Goal: Transaction & Acquisition: Purchase product/service

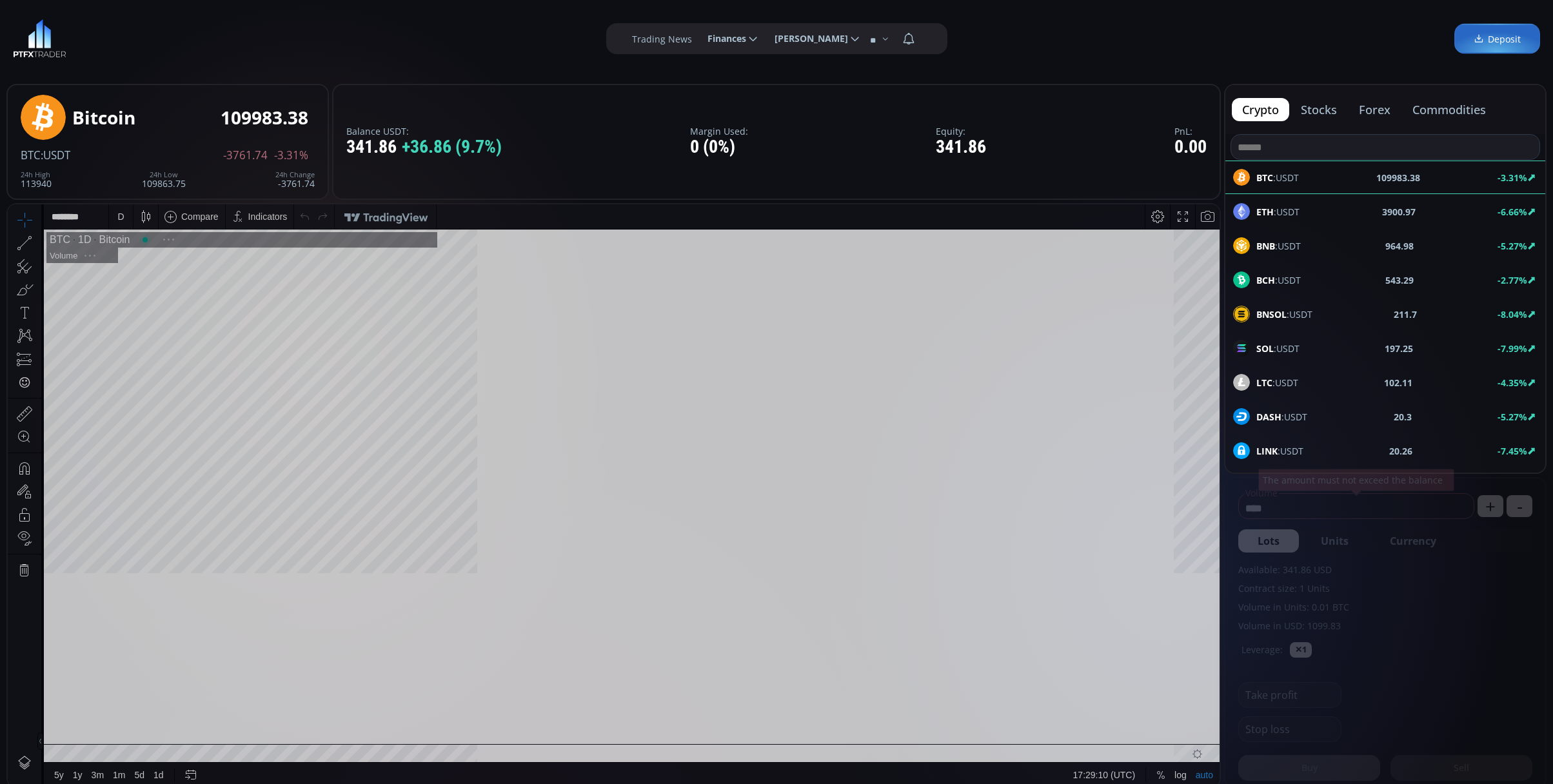
scroll to position [183, 0]
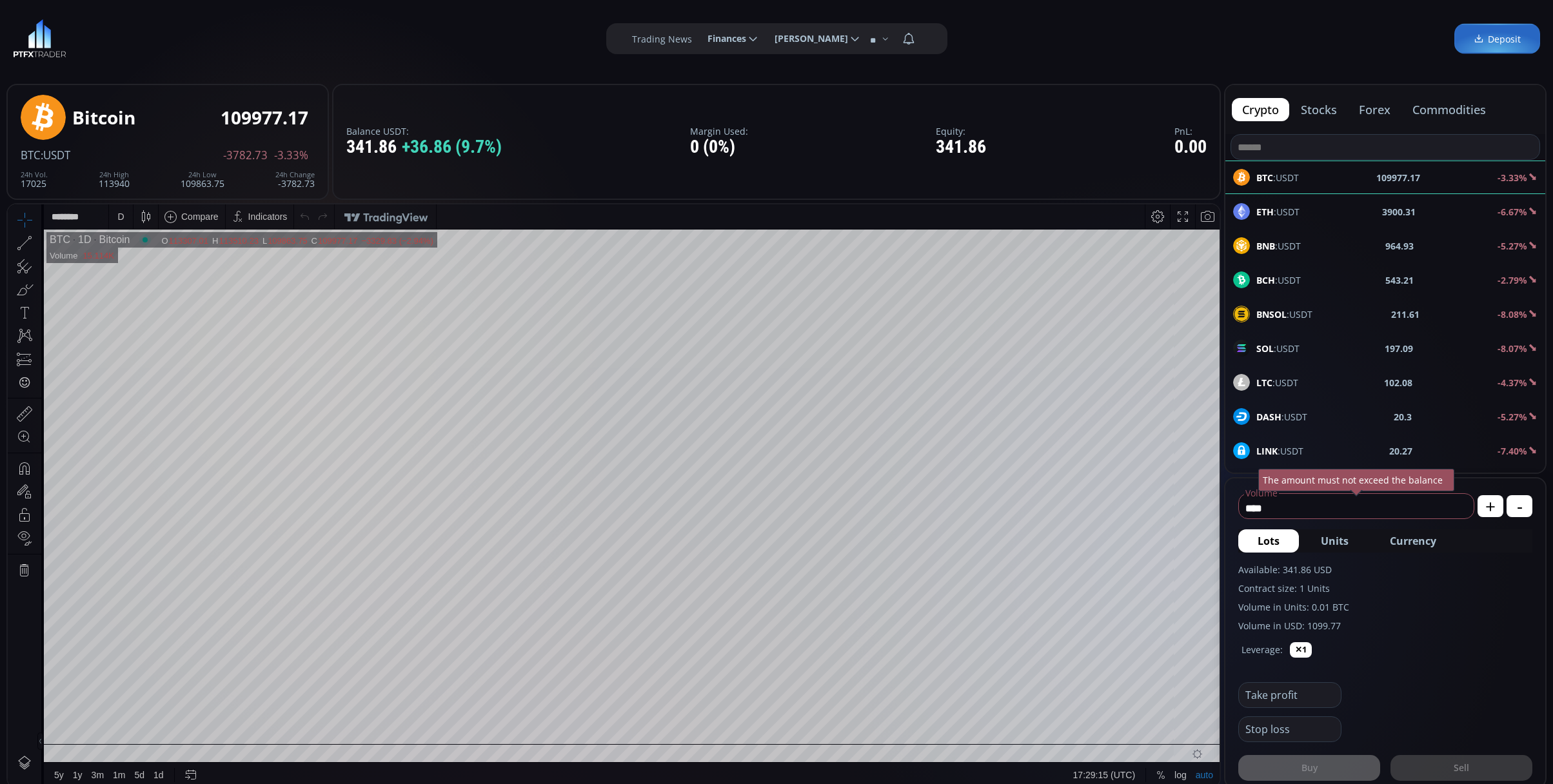
click at [126, 217] on div "D" at bounding box center [121, 217] width 11 height 24
click at [128, 257] on div "1 minute" at bounding box center [154, 263] width 90 height 20
click at [1265, 212] on b "ETH" at bounding box center [1265, 211] width 18 height 12
click at [118, 216] on div "D" at bounding box center [120, 216] width 7 height 10
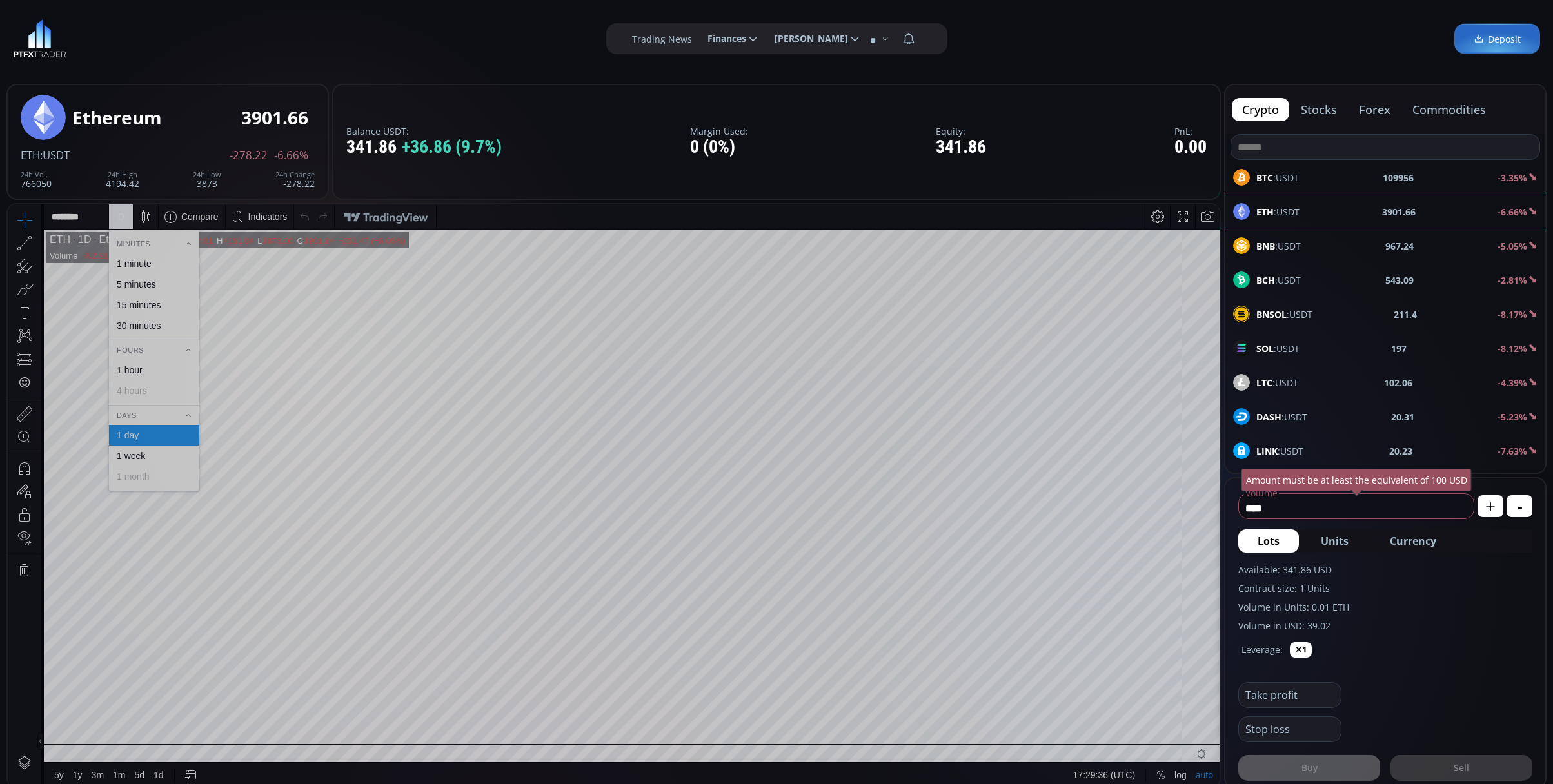
click at [152, 259] on div "1 minute" at bounding box center [133, 263] width 34 height 10
click at [1329, 336] on div "SOL :USDT 197 -8.12%" at bounding box center [1386, 348] width 320 height 33
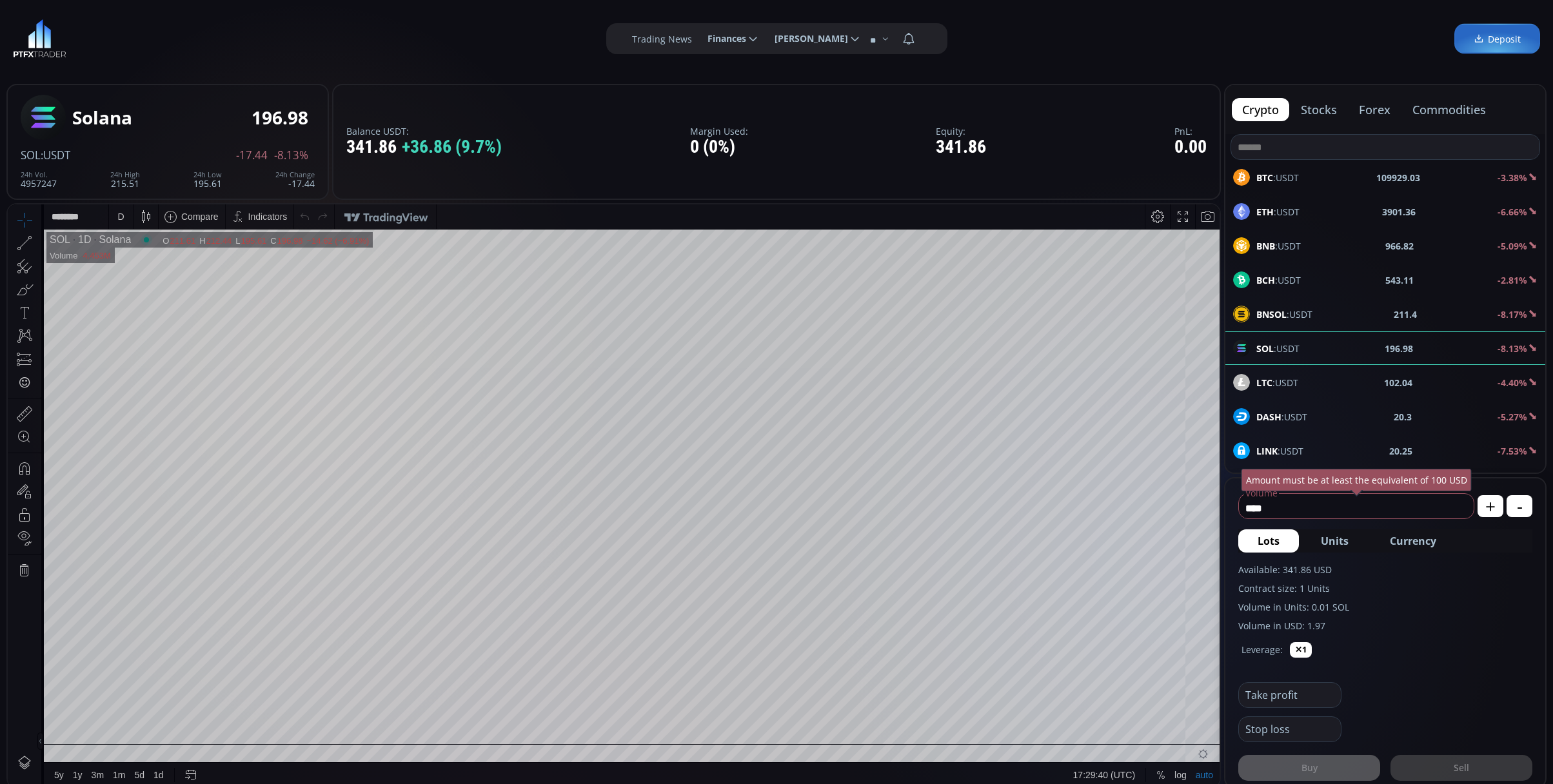
click at [124, 205] on iframe at bounding box center [613, 496] width 1212 height 583
click at [126, 220] on div "D" at bounding box center [121, 217] width 24 height 24
click at [154, 257] on div "1 minute" at bounding box center [154, 263] width 90 height 20
click at [1309, 217] on div "ETH :USDT 3900.02 -6.70%" at bounding box center [1385, 211] width 304 height 17
click at [1298, 179] on div "BTC :USDT 109920 -3.38%" at bounding box center [1385, 178] width 304 height 17
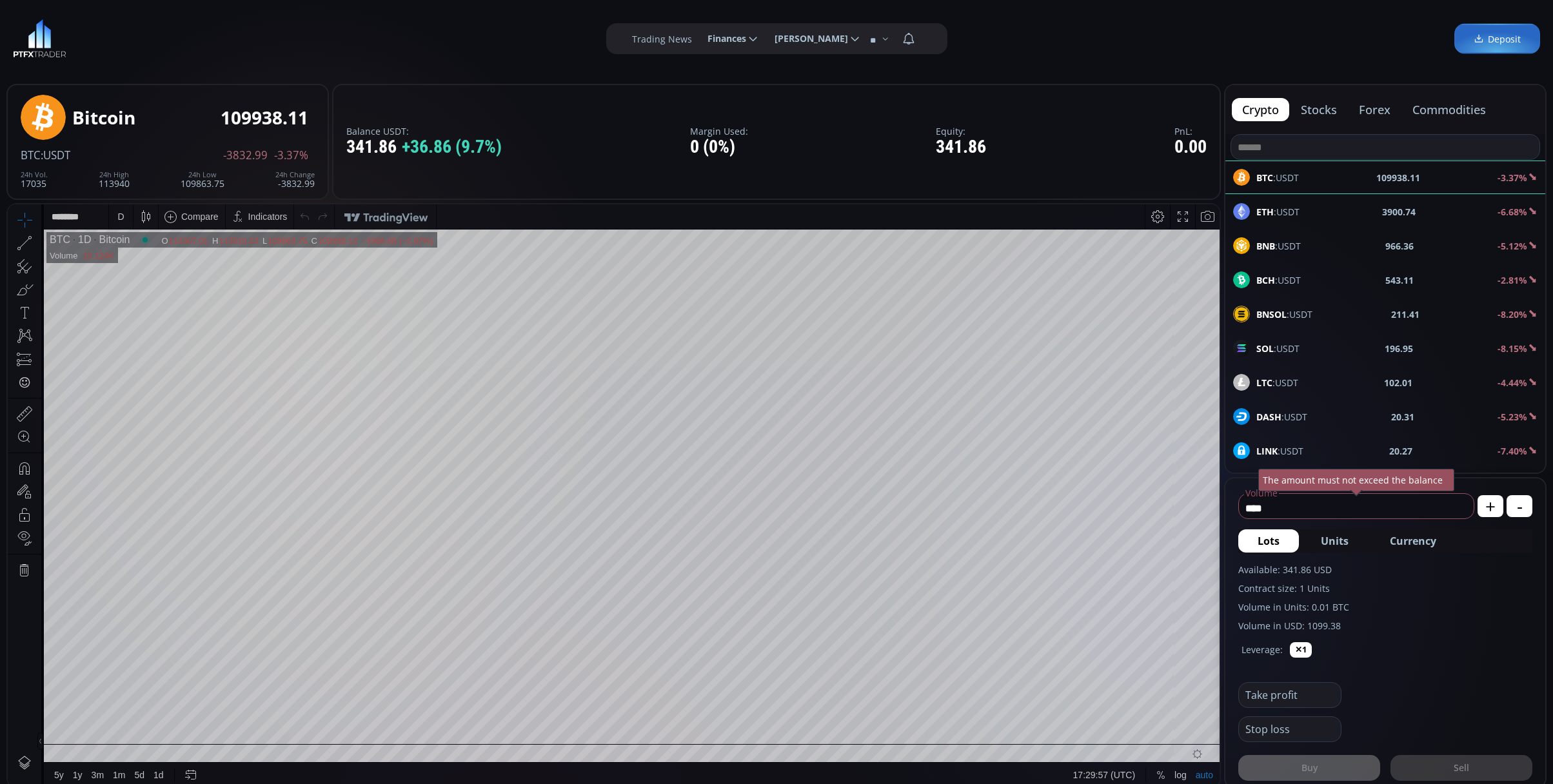
click at [123, 208] on div "D" at bounding box center [121, 217] width 11 height 24
click at [133, 252] on div "Minutes 1 minute 5 minutes 15 minutes 30 minutes Hours 1 hour 4 hours Days 1 da…" at bounding box center [154, 361] width 90 height 250
click at [141, 263] on div "1 minute" at bounding box center [133, 263] width 34 height 10
click at [1263, 359] on div "SOL :USDT 197.07 -8.08%" at bounding box center [1386, 348] width 320 height 33
click at [127, 219] on div "D" at bounding box center [121, 217] width 24 height 24
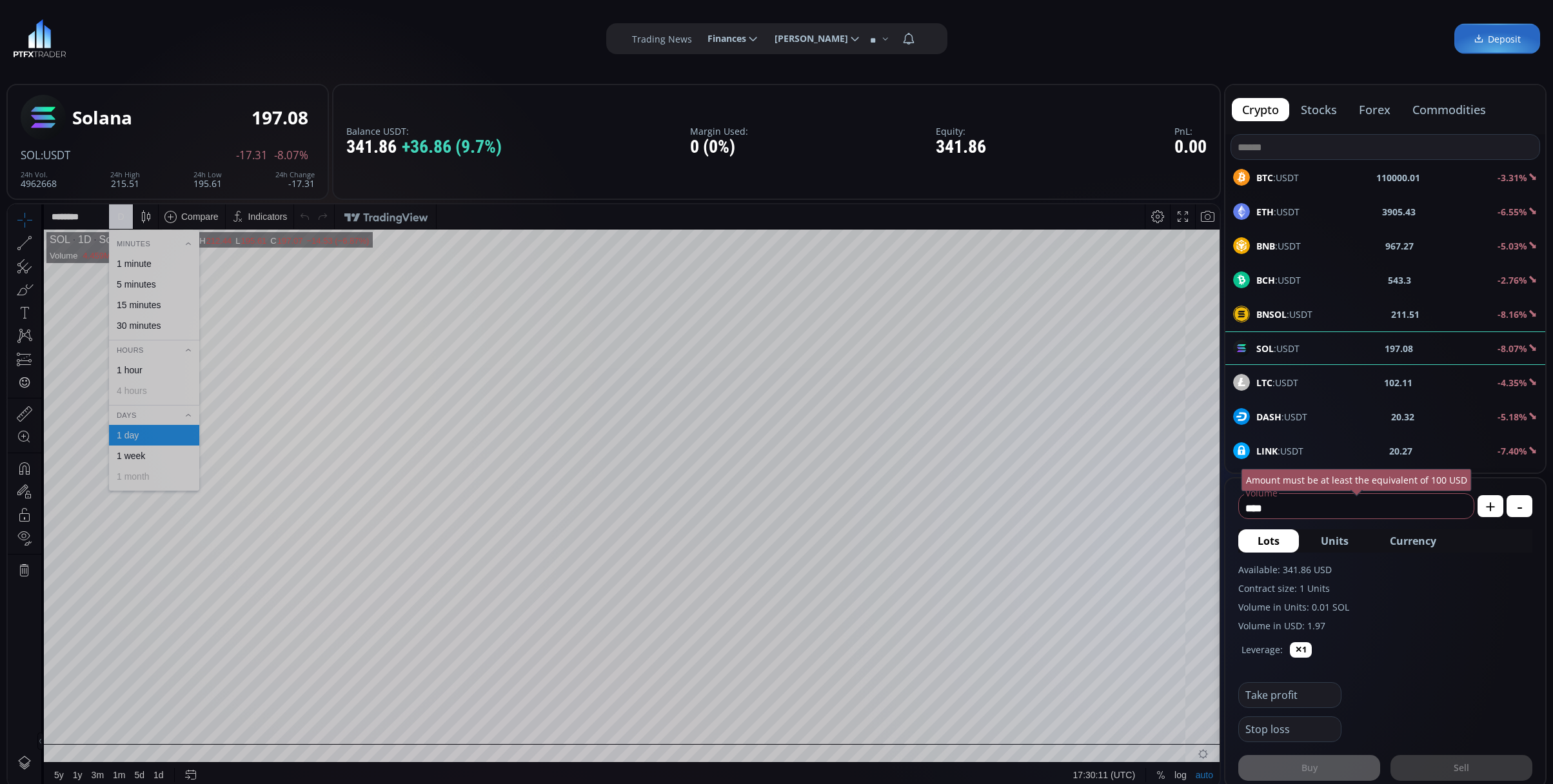
click at [162, 268] on div "1 minute" at bounding box center [154, 263] width 79 height 10
click at [1334, 171] on div "BTC :USDT 109970.66 -3.40%" at bounding box center [1385, 178] width 304 height 17
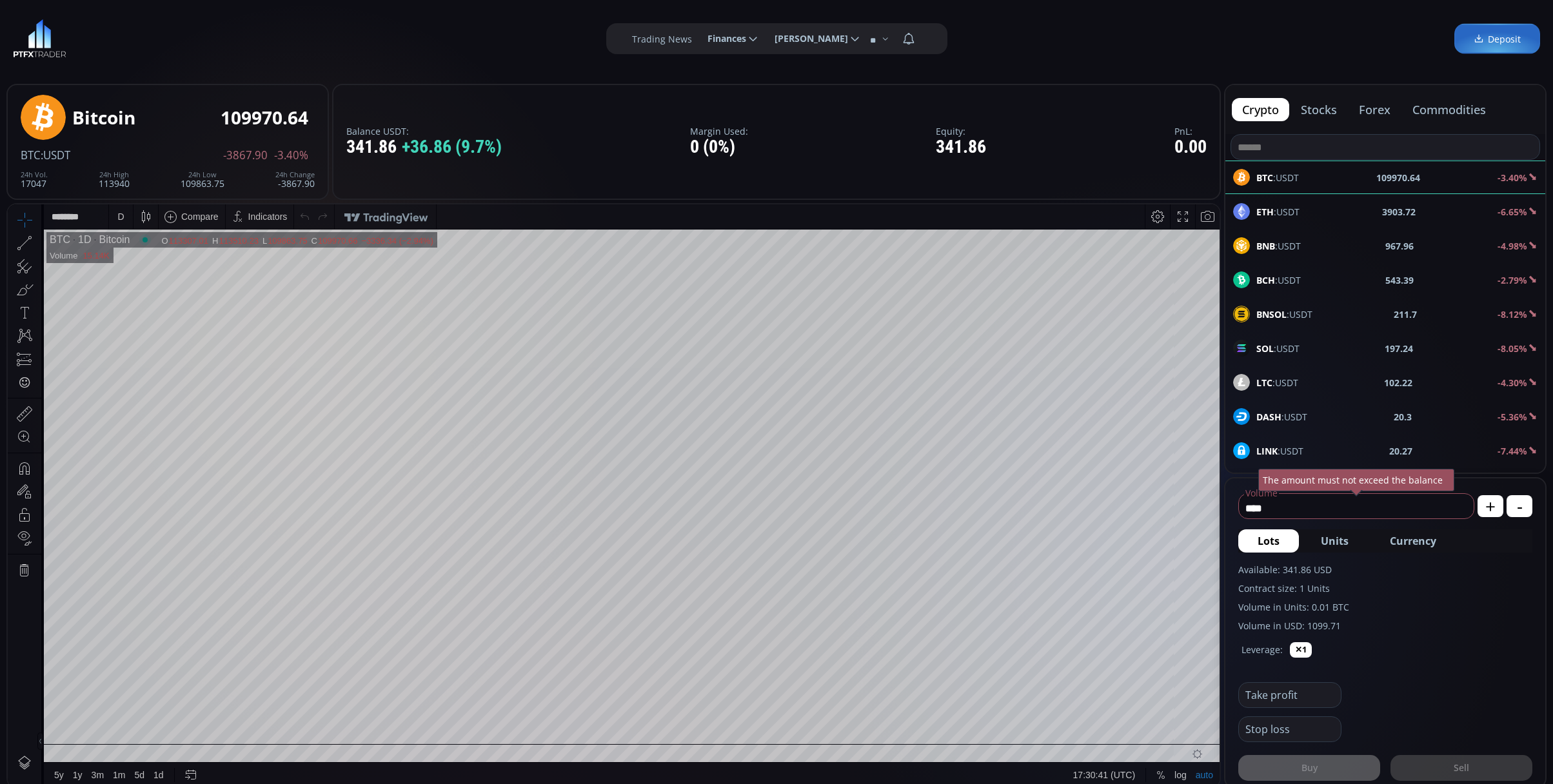
click at [123, 219] on div "D" at bounding box center [120, 216] width 7 height 10
click at [1286, 361] on div "SOL :USDT 197.2 -8.04%" at bounding box center [1386, 348] width 320 height 33
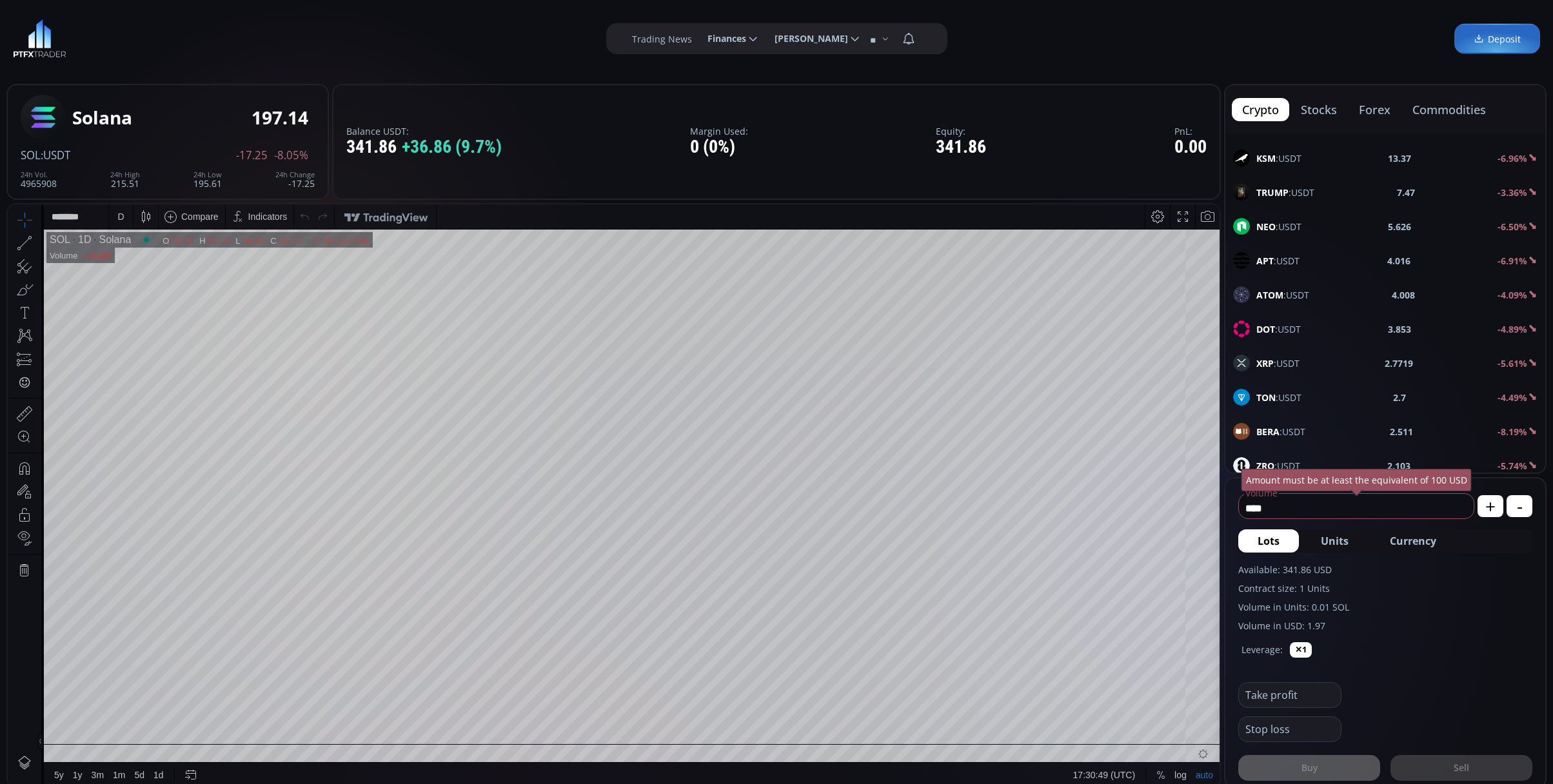
scroll to position [516, 0]
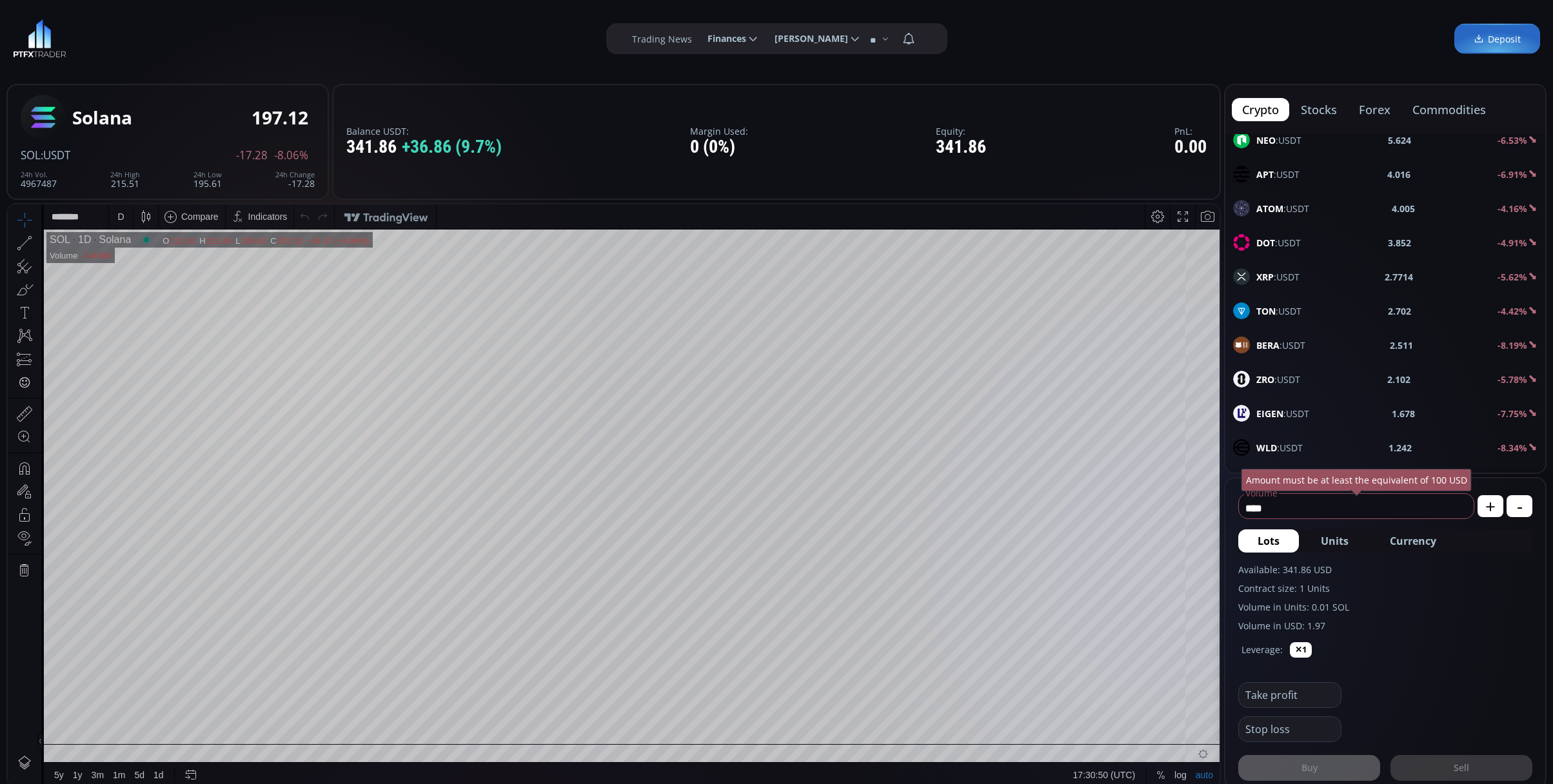
click at [1285, 284] on span "XRP :USDT" at bounding box center [1278, 276] width 43 height 14
click at [127, 216] on div "D" at bounding box center [121, 217] width 24 height 24
click at [143, 257] on div "1 minute" at bounding box center [154, 263] width 90 height 20
click at [1401, 535] on span "Currency" at bounding box center [1413, 540] width 47 height 16
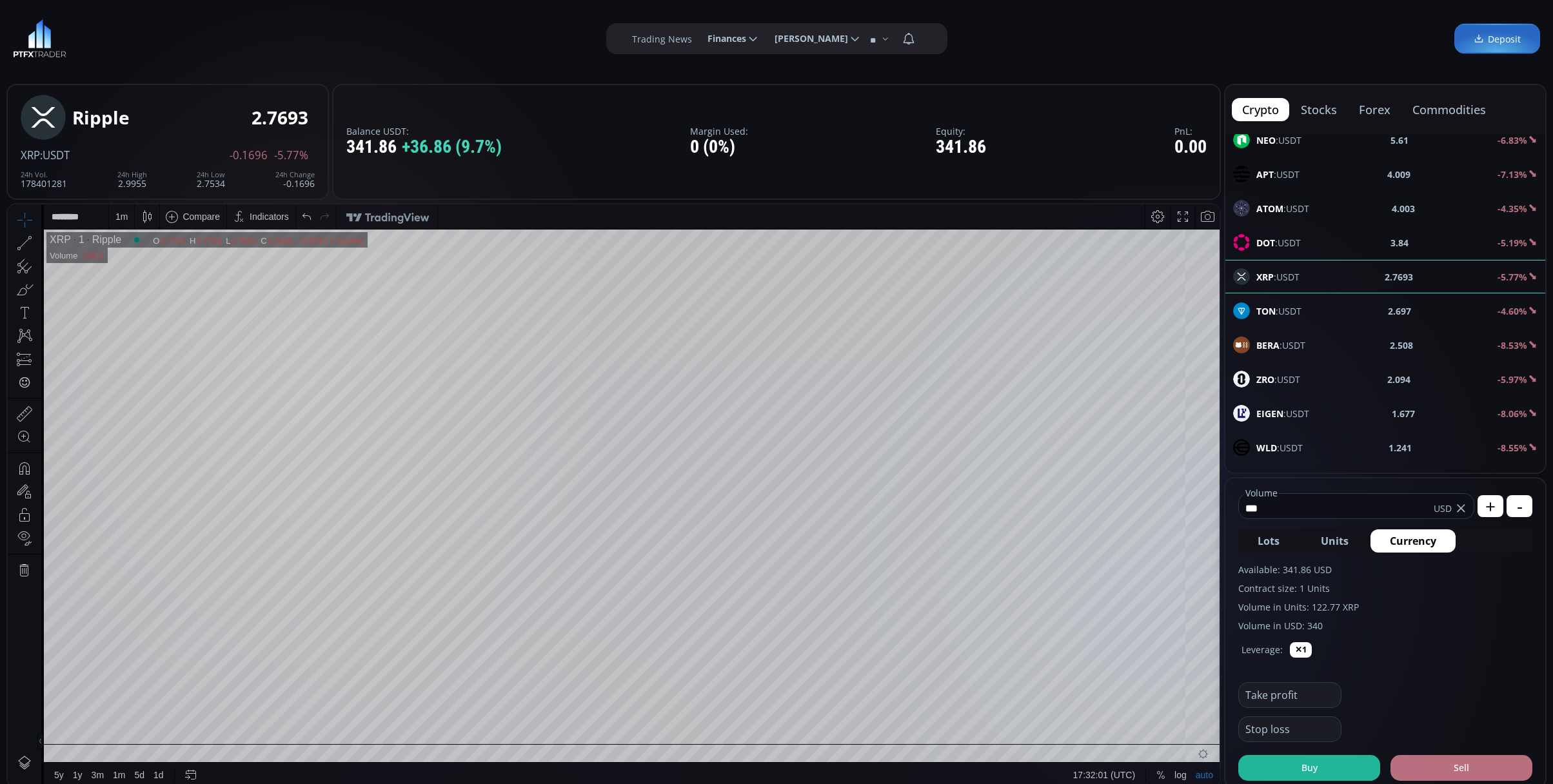
type input "***"
click at [1432, 772] on button "Sell" at bounding box center [1462, 768] width 142 height 26
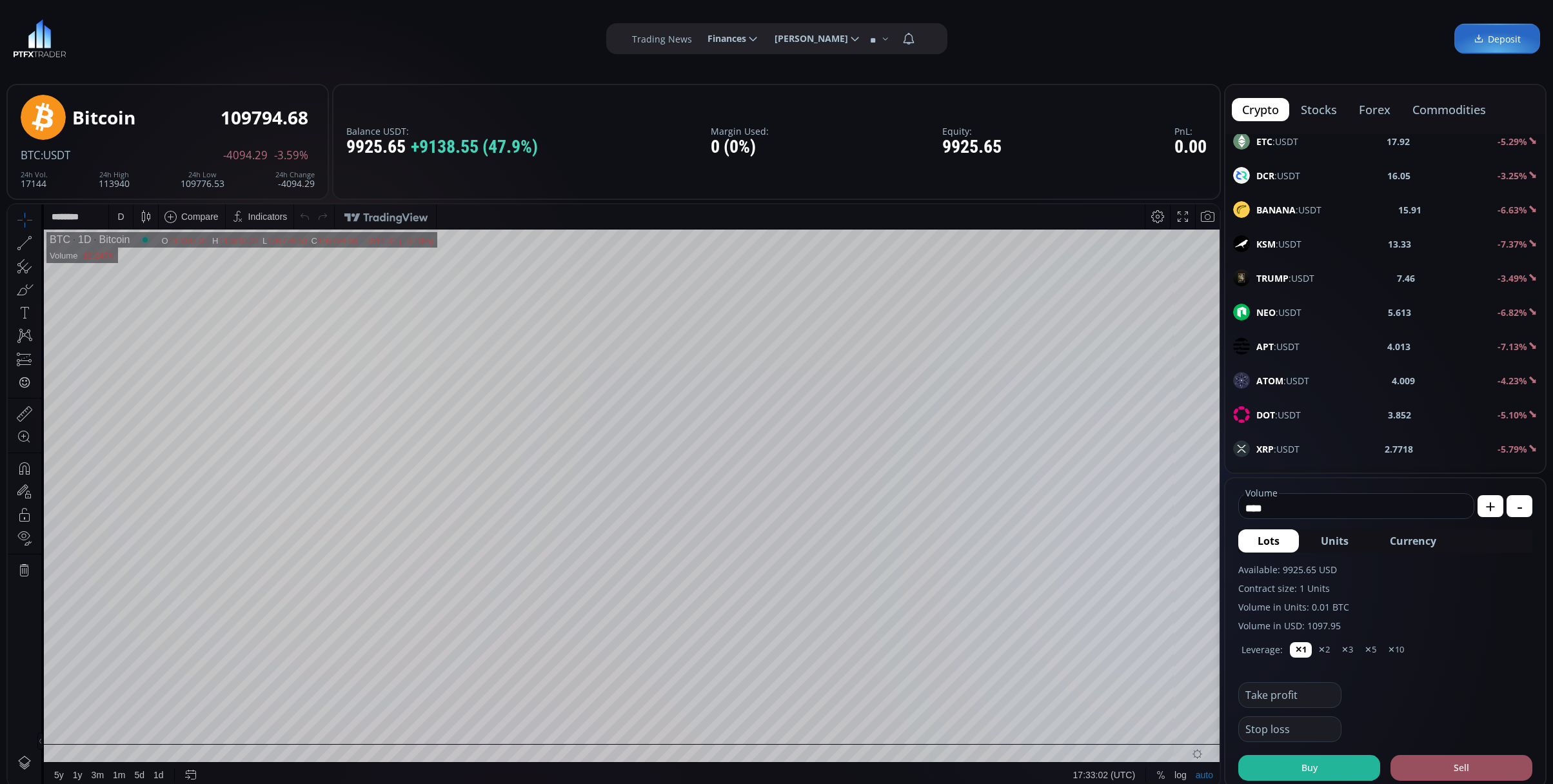
scroll to position [516, 0]
click at [1322, 276] on div "XRP :USDT 2.7718 -5.79%" at bounding box center [1385, 276] width 304 height 17
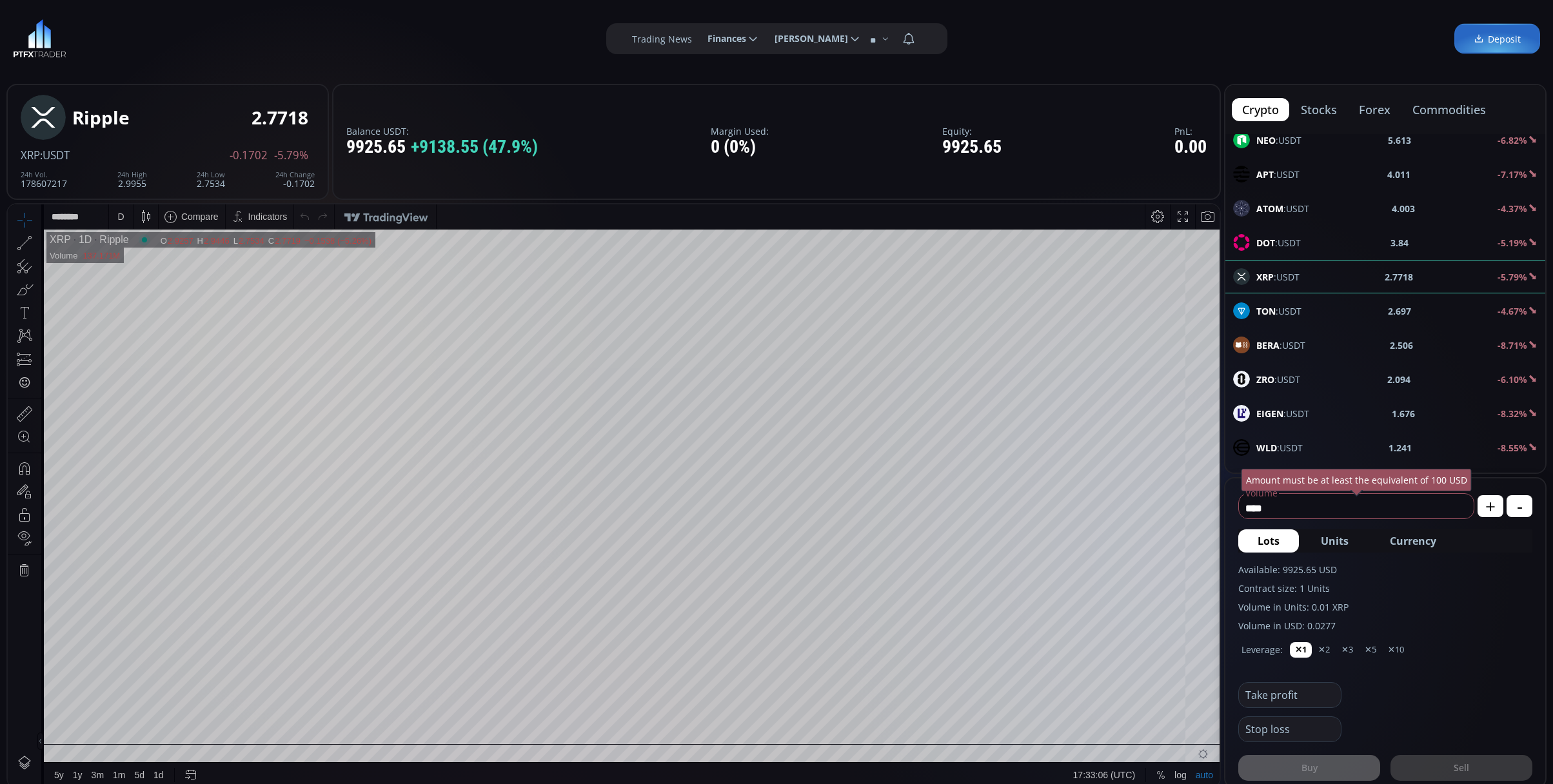
click at [1423, 541] on span "Currency" at bounding box center [1413, 540] width 47 height 16
drag, startPoint x: 1391, startPoint y: 508, endPoint x: 1225, endPoint y: 522, distance: 166.6
click at [1225, 522] on form "**********" at bounding box center [1386, 632] width 320 height 309
type input "*"
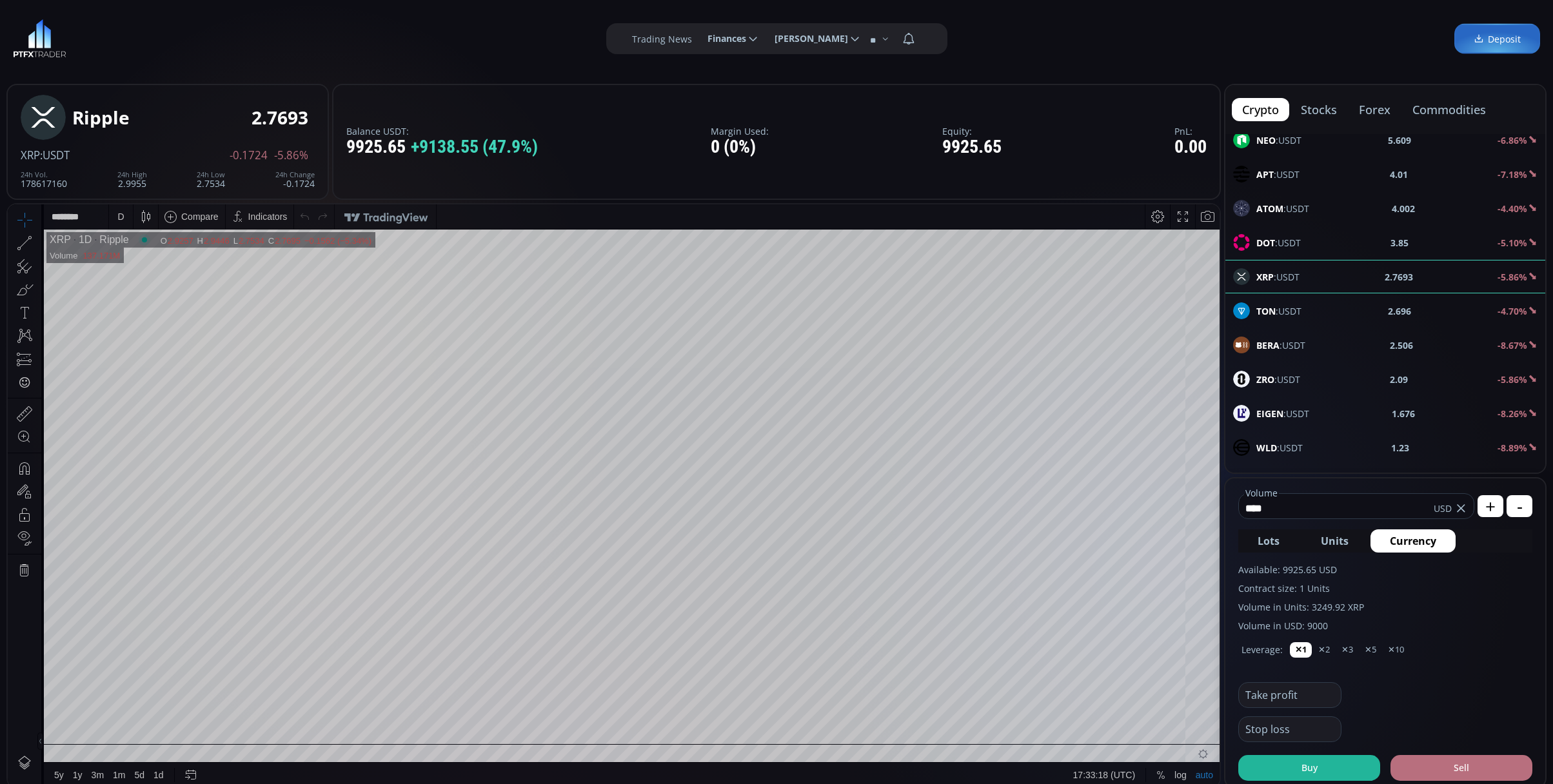
type input "****"
click at [1422, 772] on button "Sell" at bounding box center [1462, 768] width 142 height 26
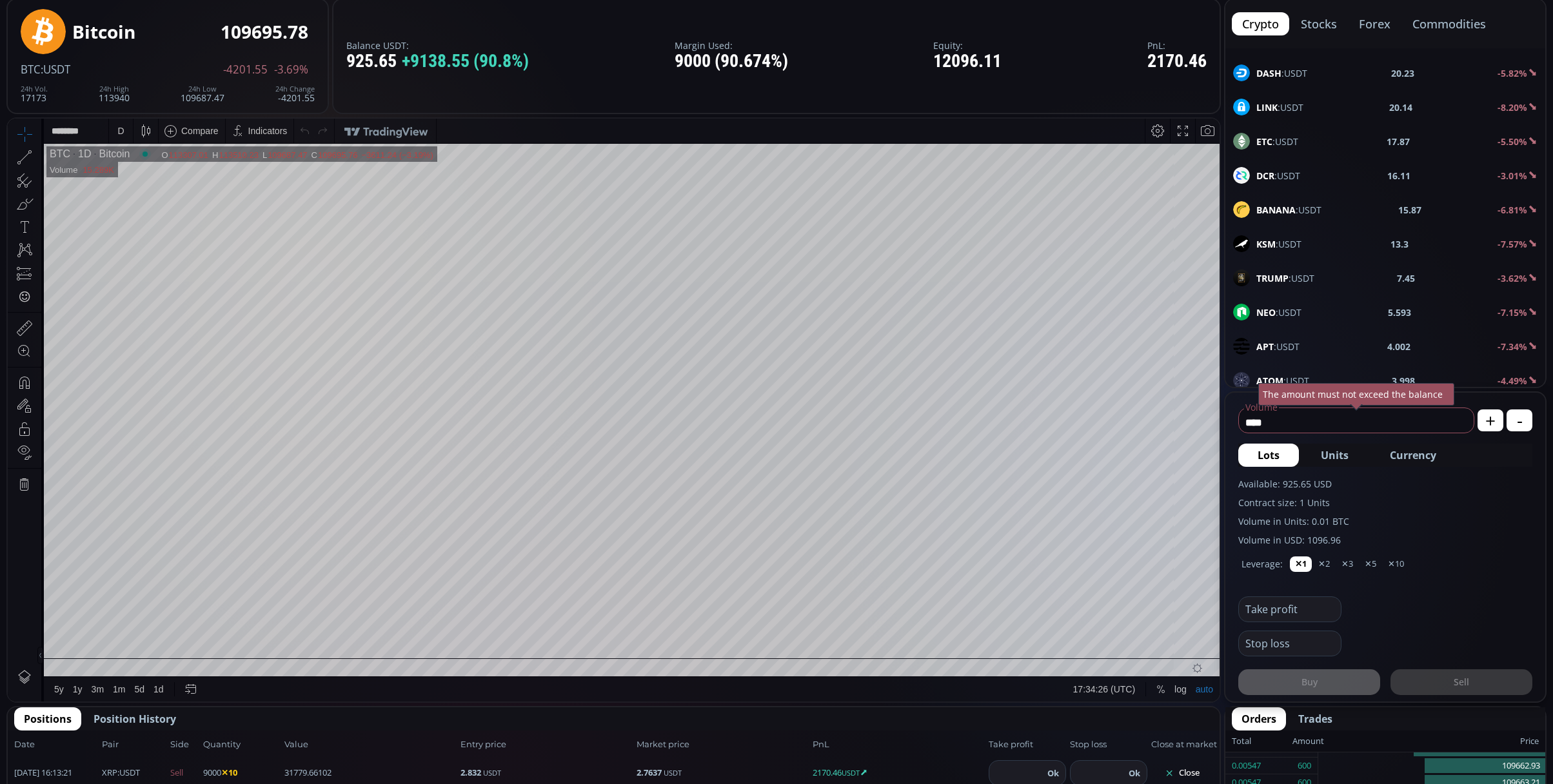
scroll to position [258, 0]
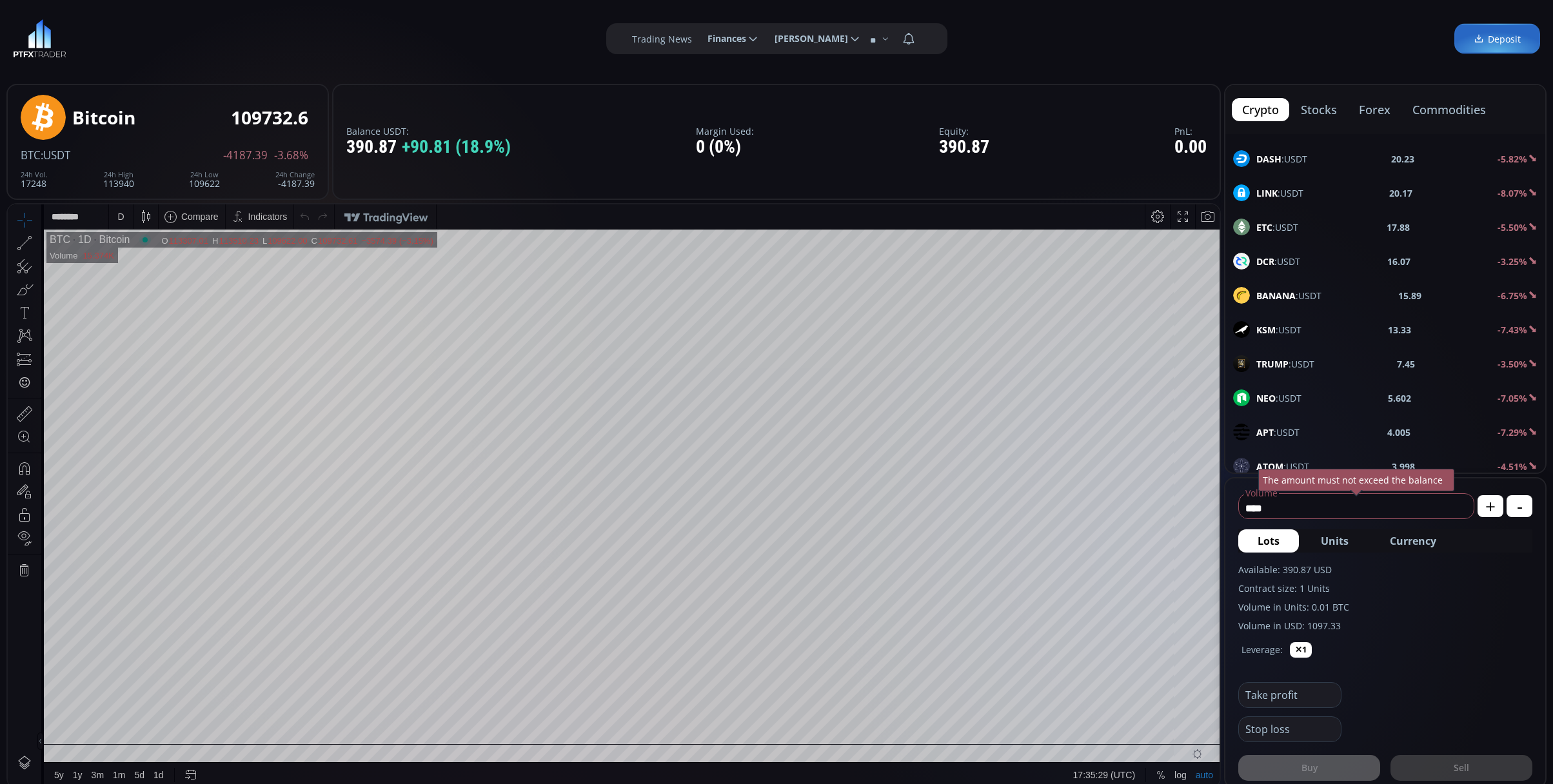
scroll to position [430, 0]
click at [1279, 366] on span "XRP :USDT" at bounding box center [1278, 363] width 43 height 14
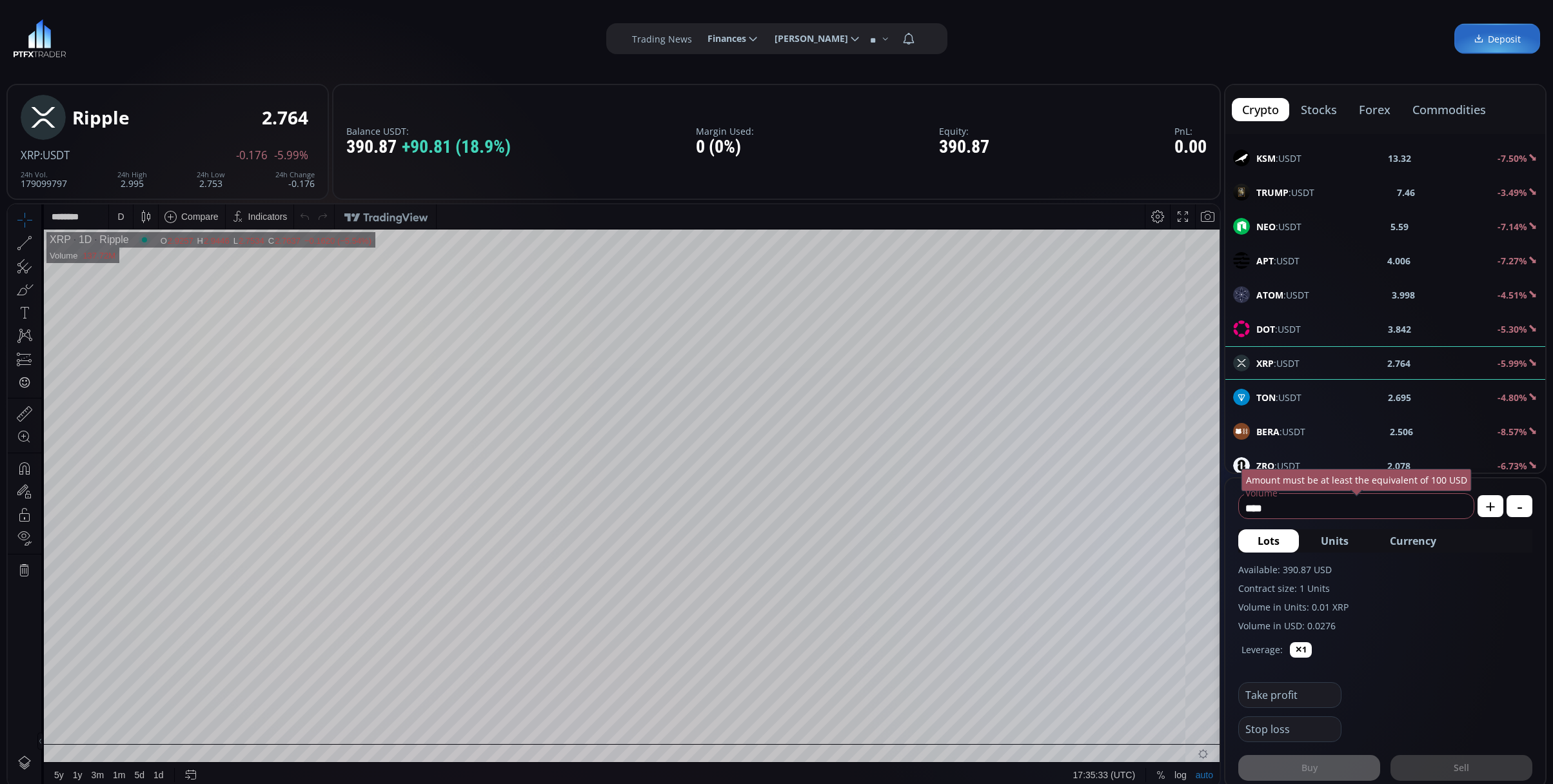
drag, startPoint x: 1420, startPoint y: 527, endPoint x: 1420, endPoint y: 540, distance: 13.0
click at [1420, 540] on form "**** Volume USD Amount must be at least the equivalent of 100 USD + - Lots Unit…" at bounding box center [1386, 632] width 320 height 309
click at [1420, 540] on span "Currency" at bounding box center [1413, 540] width 47 height 16
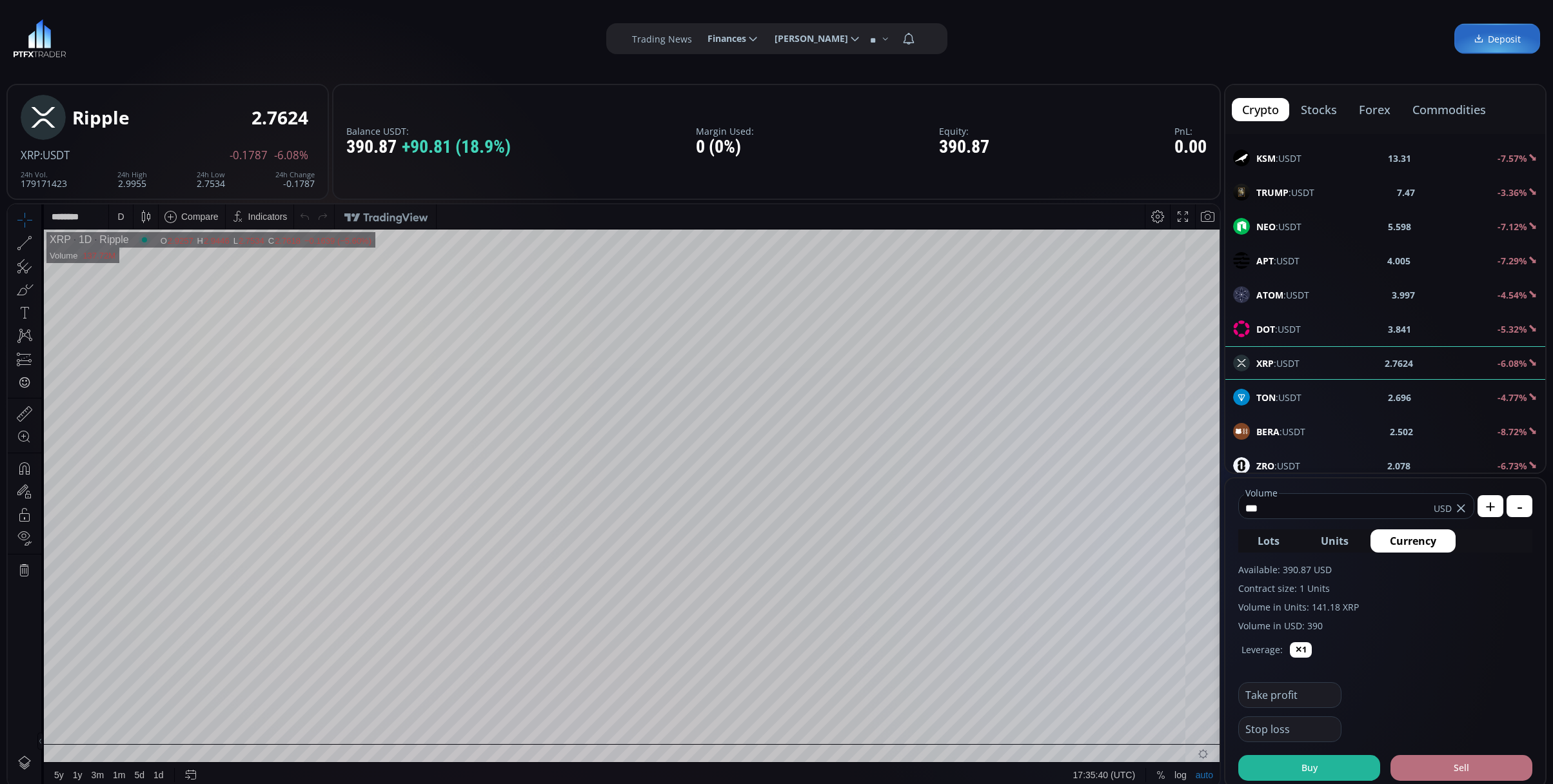
type input "***"
click at [1446, 768] on button "Sell" at bounding box center [1462, 768] width 142 height 26
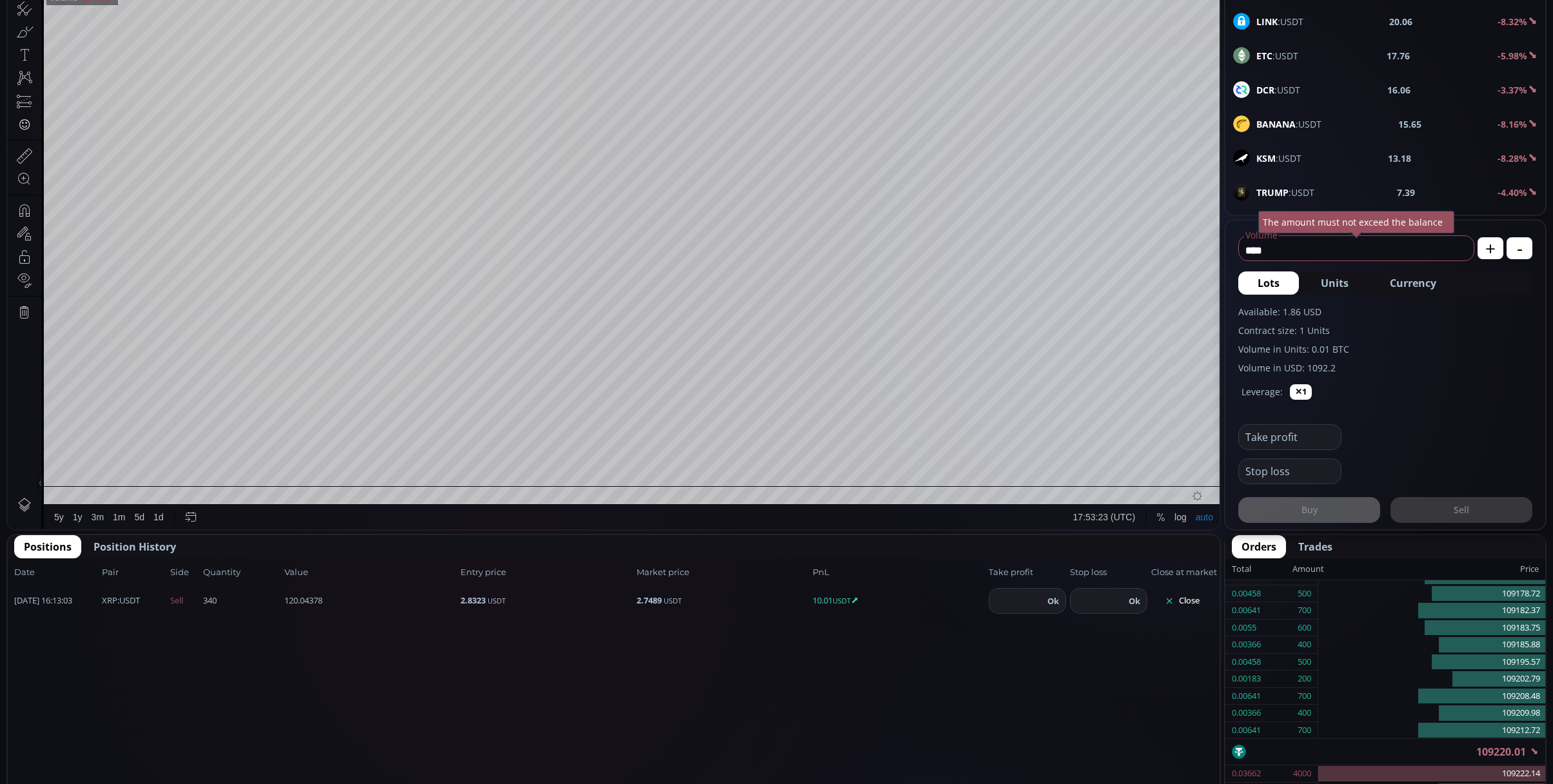
scroll to position [343, 0]
click at [1308, 193] on div "XRP :USDT 2.7492 -6.56%" at bounding box center [1385, 191] width 304 height 17
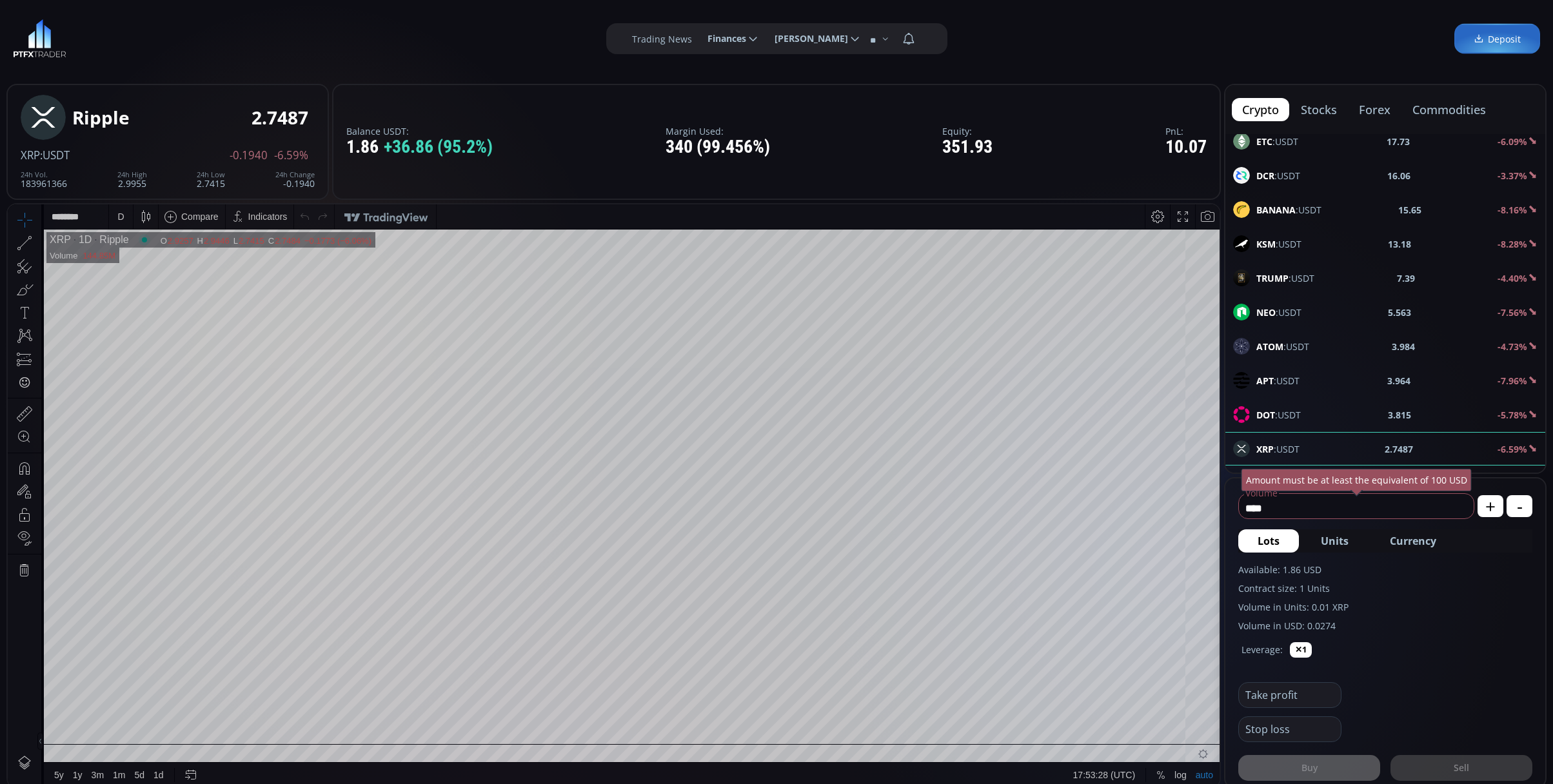
click at [115, 205] on div "D" at bounding box center [121, 217] width 11 height 24
click at [154, 272] on div "1 minute" at bounding box center [154, 263] width 90 height 20
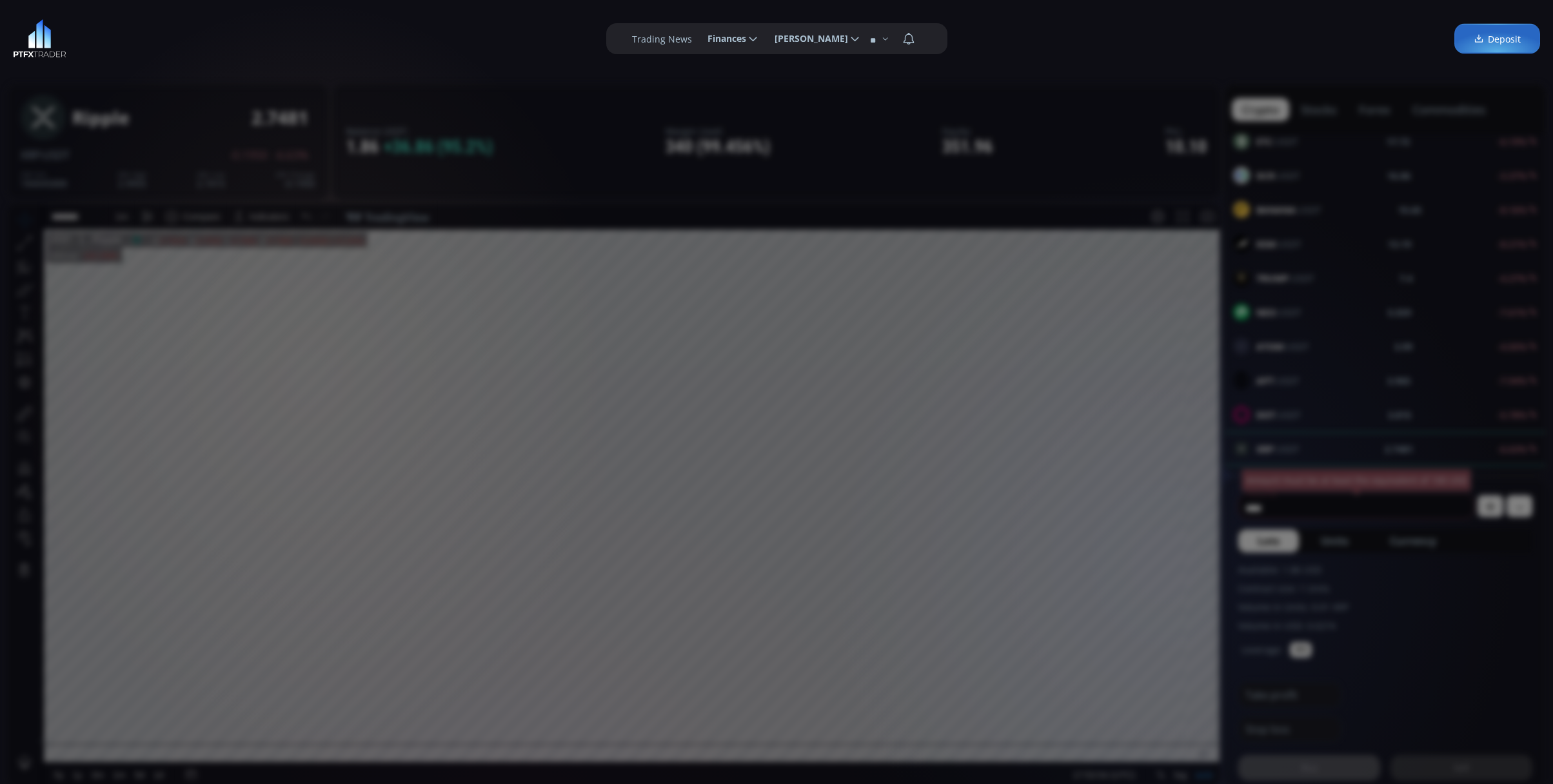
scroll to position [258, 0]
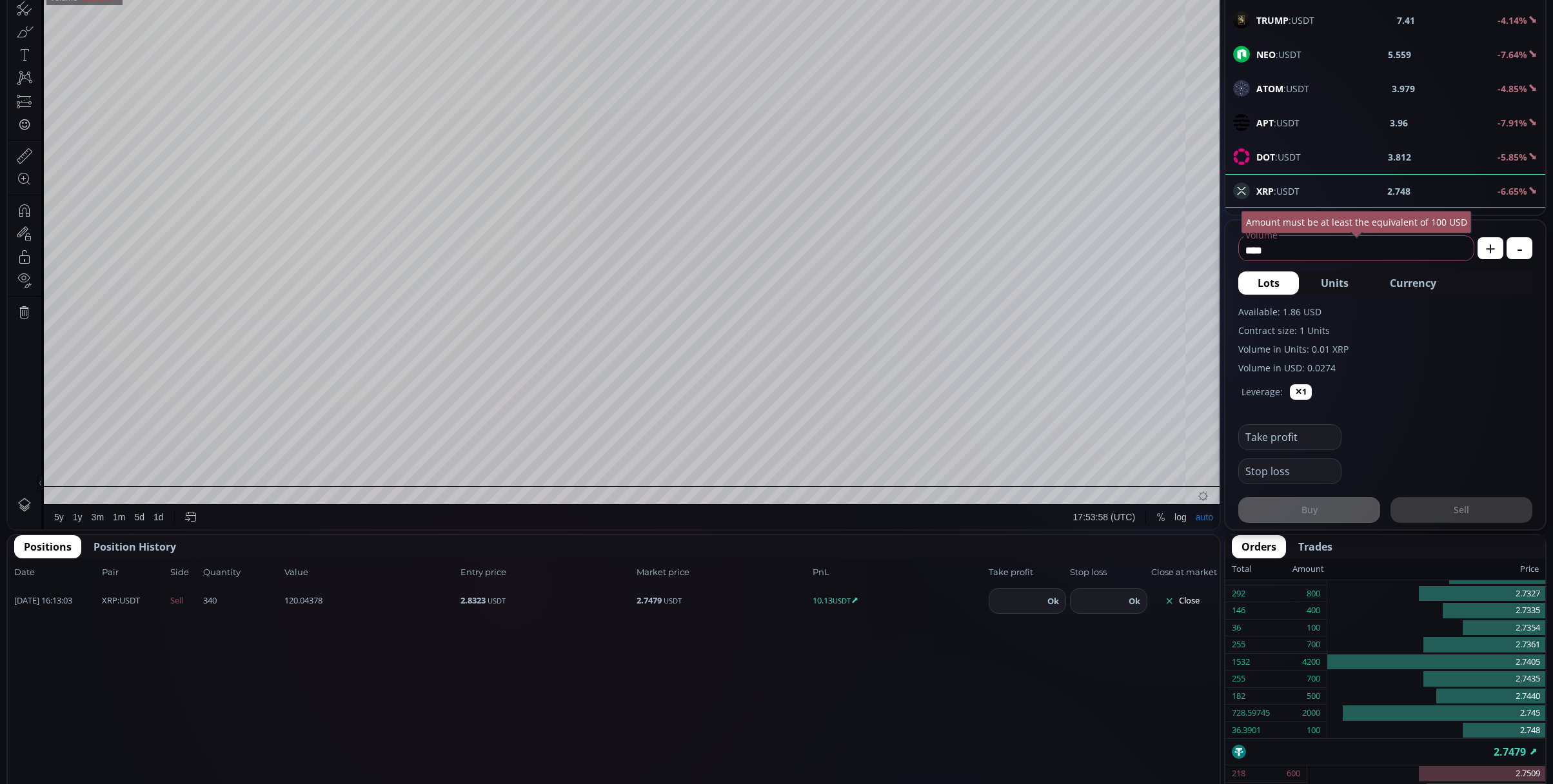
click at [1195, 604] on button "Close" at bounding box center [1182, 601] width 62 height 20
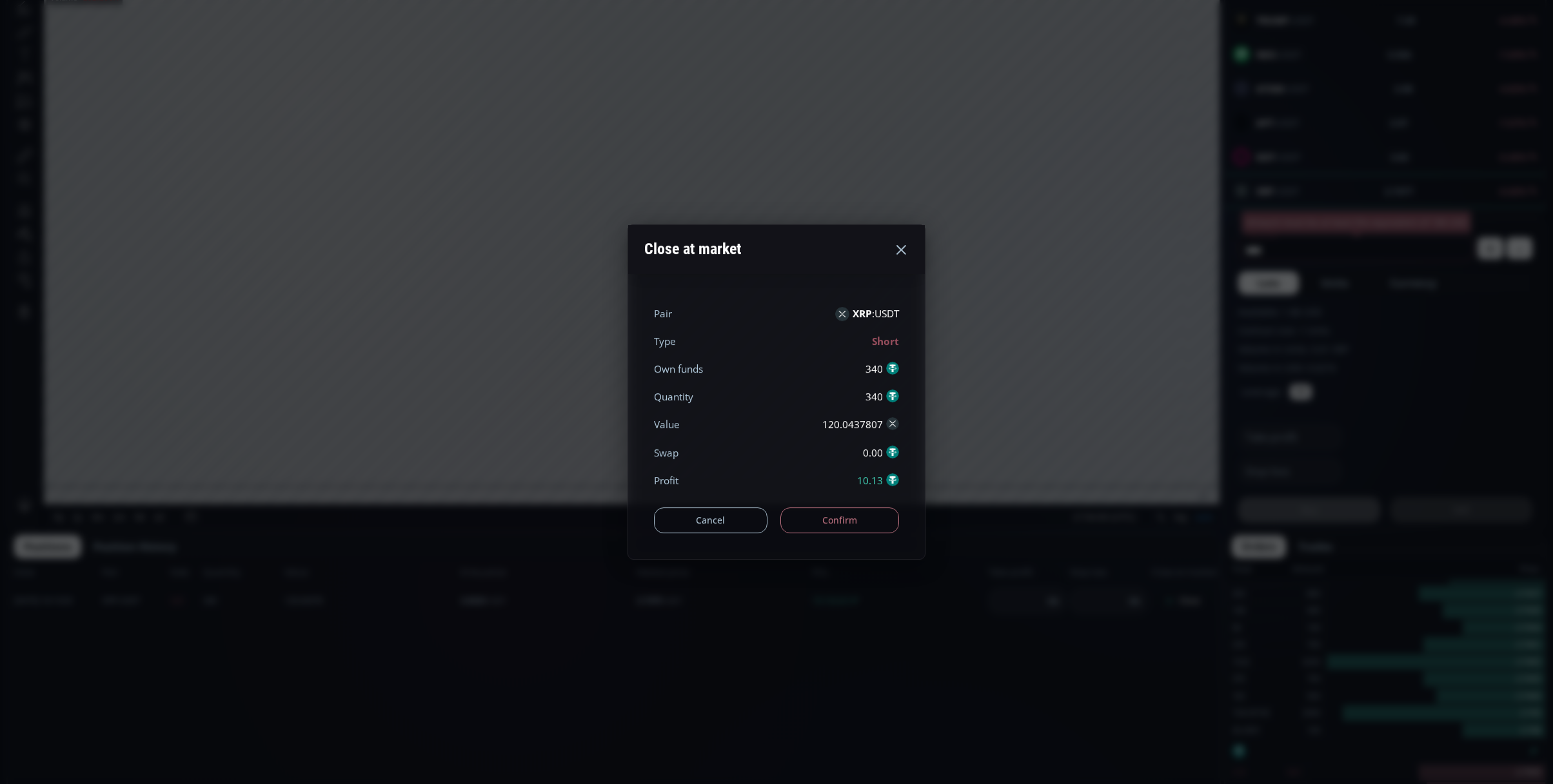
click at [834, 514] on button "Confirm" at bounding box center [840, 521] width 119 height 26
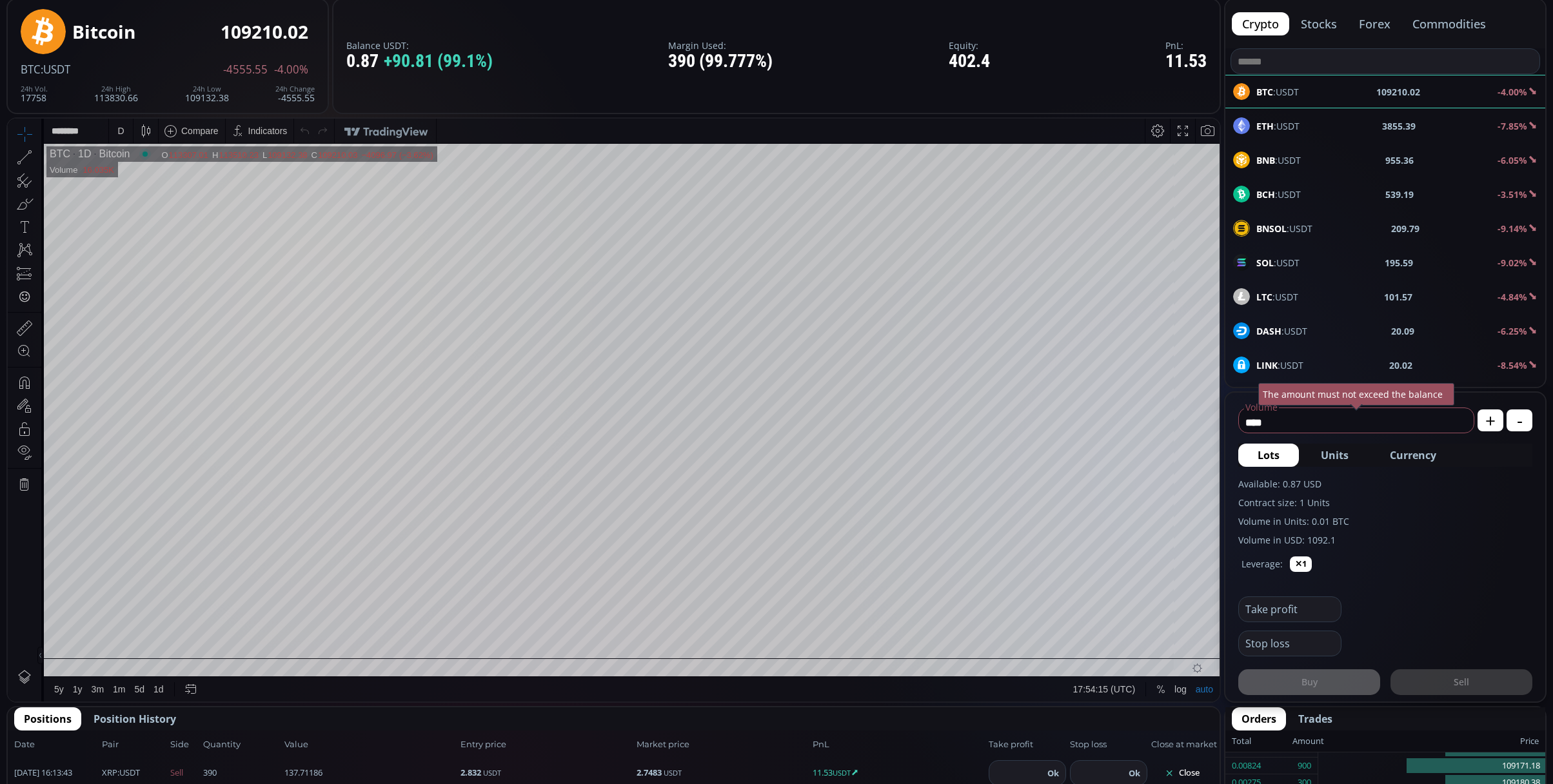
scroll to position [171, 0]
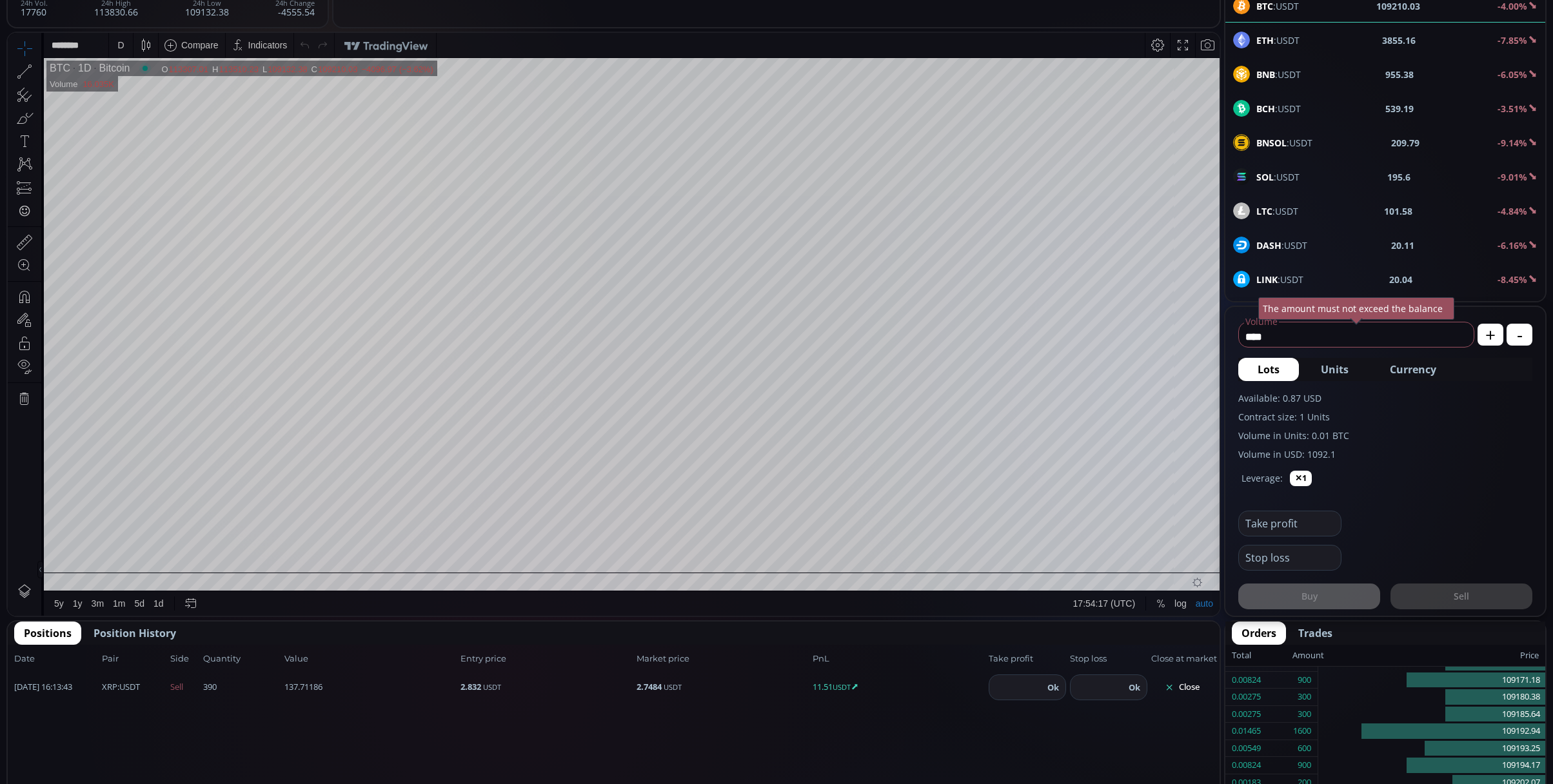
click at [1198, 693] on button "Close" at bounding box center [1182, 687] width 62 height 20
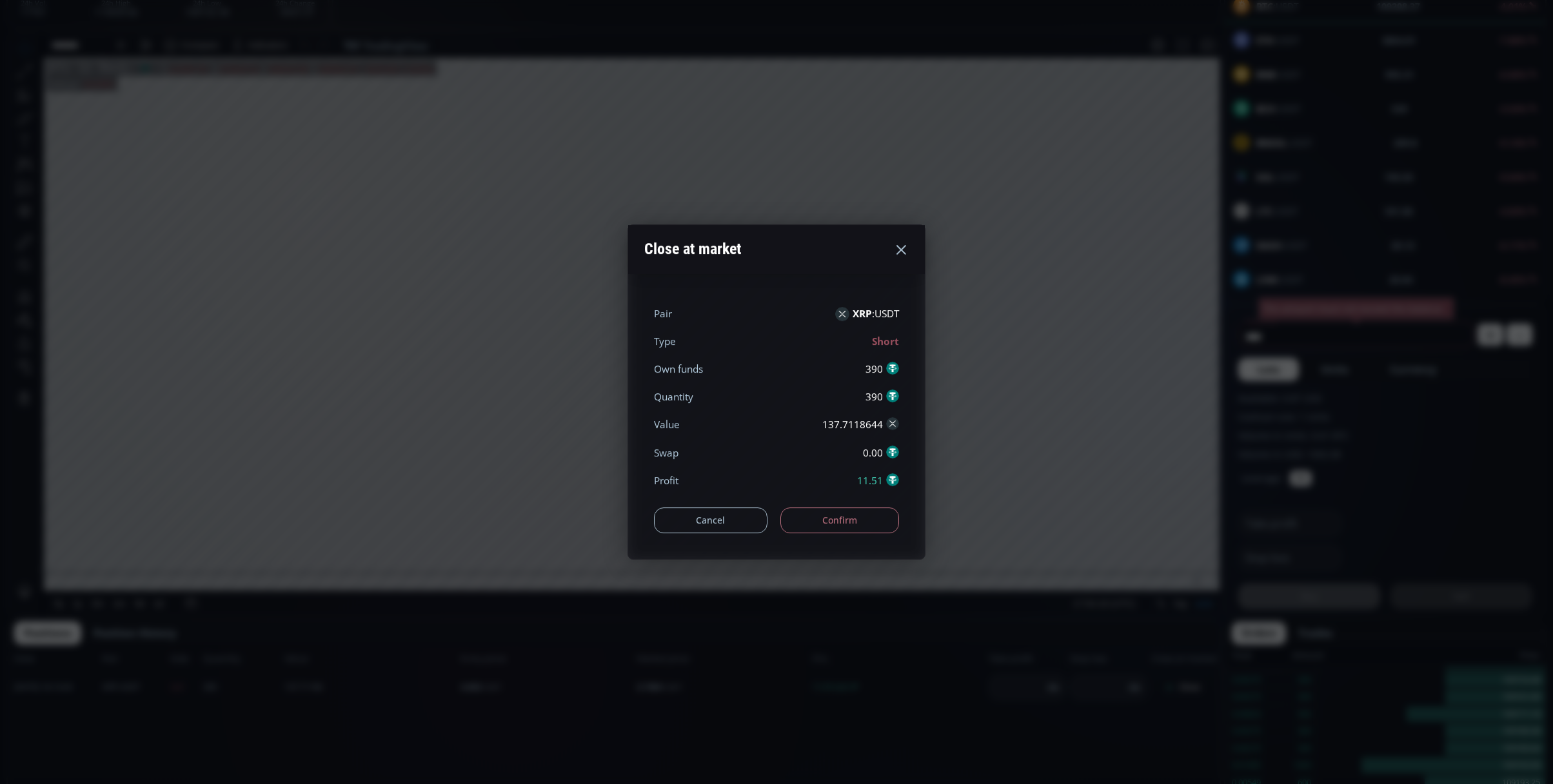
click at [861, 504] on div "Cancel Confirm" at bounding box center [776, 514] width 245 height 39
click at [861, 518] on button "Confirm" at bounding box center [840, 521] width 119 height 26
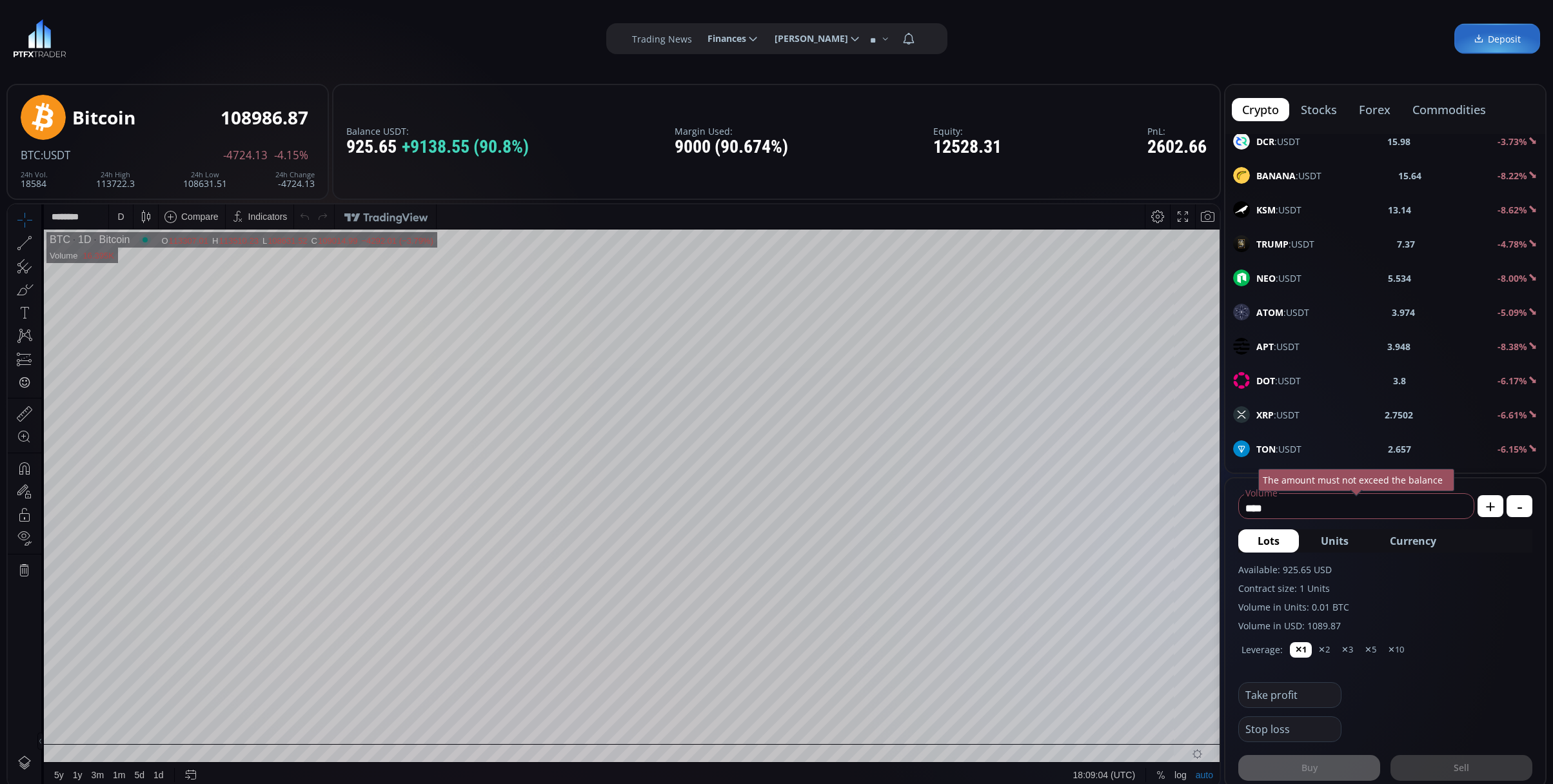
scroll to position [171, 0]
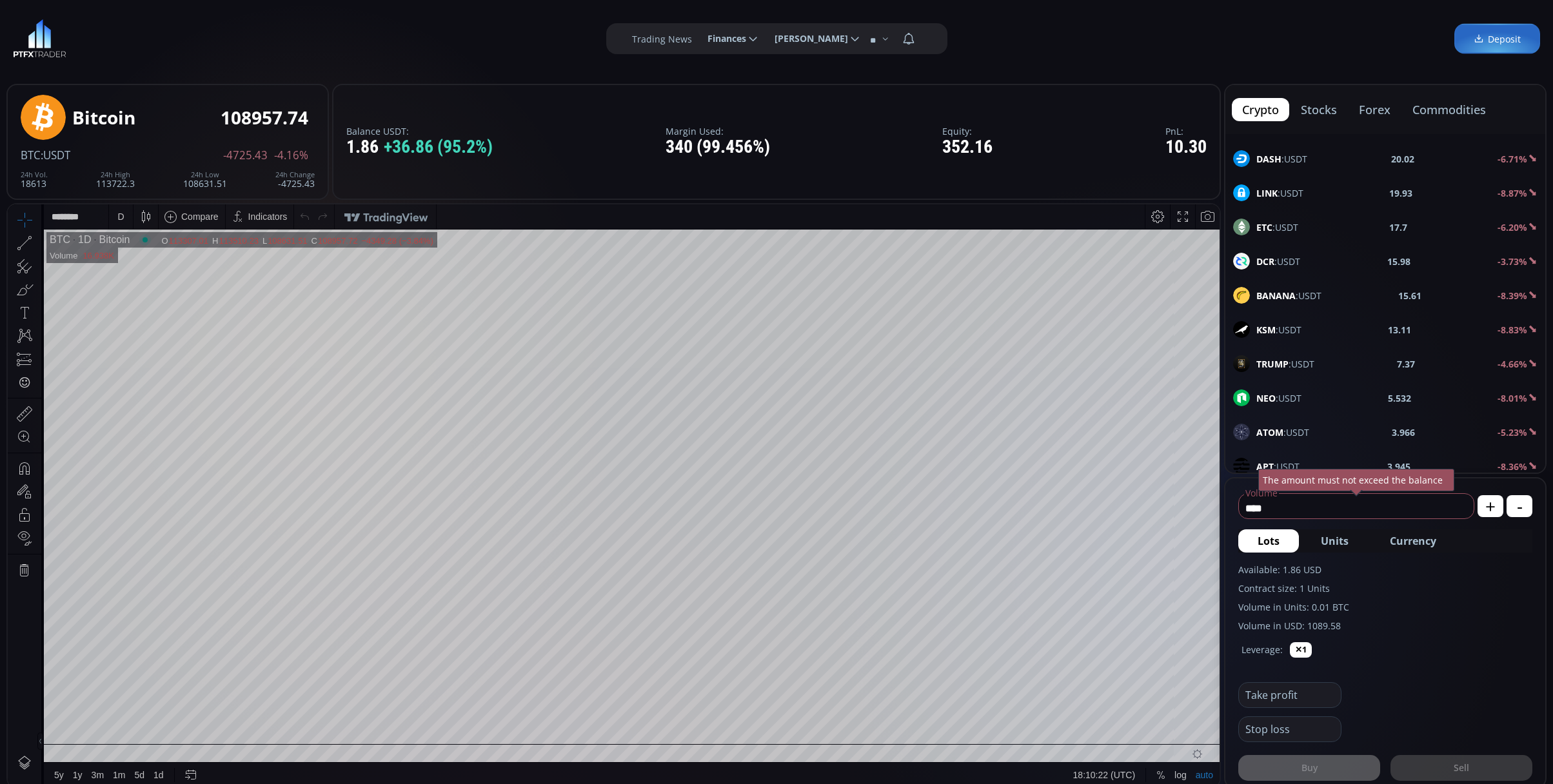
scroll to position [430, 0]
click at [1312, 366] on div "XRP :USDT 2.7464 -6.72%" at bounding box center [1385, 363] width 304 height 17
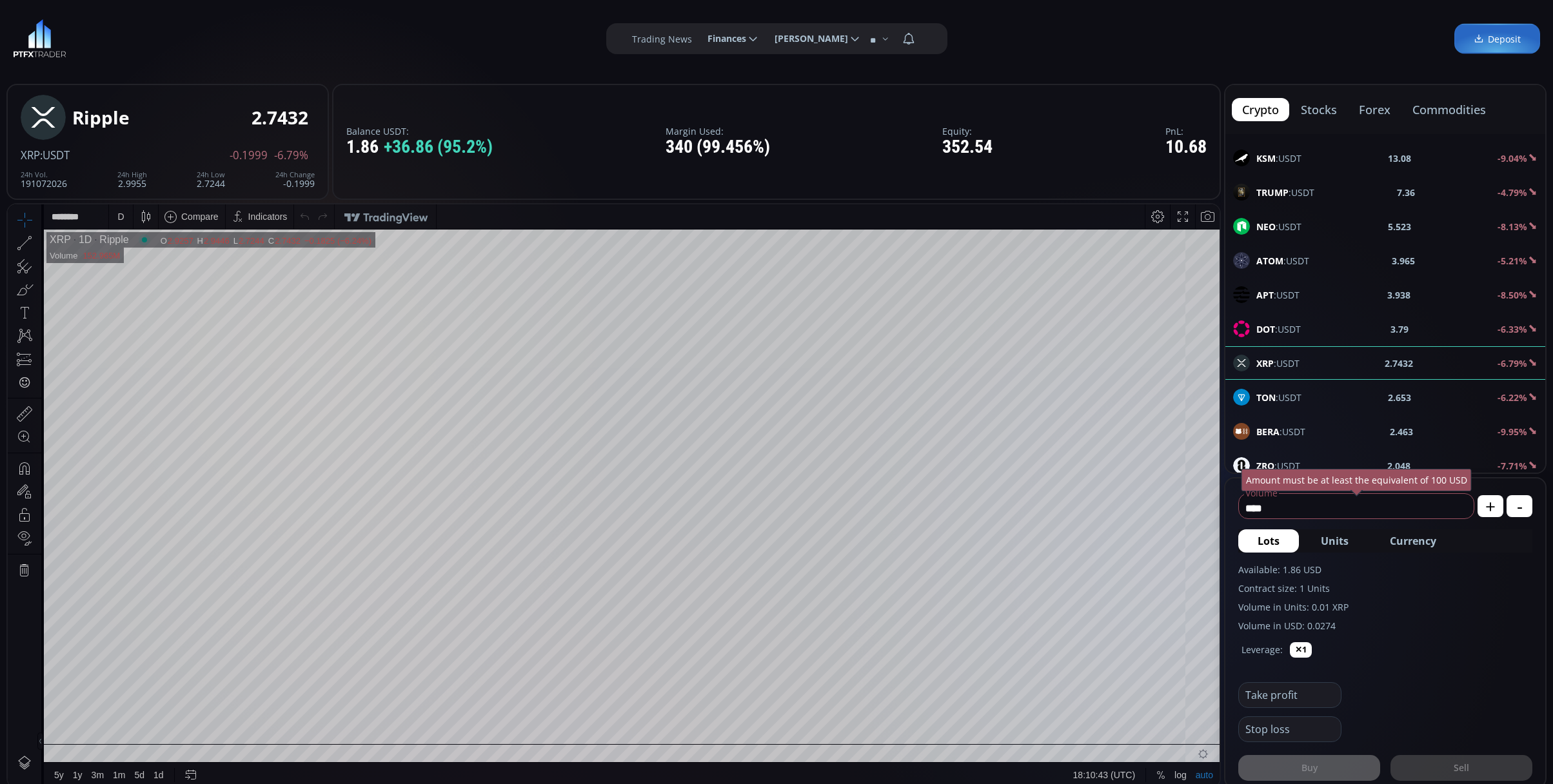
click at [117, 219] on div "D" at bounding box center [120, 216] width 7 height 10
click at [152, 258] on div "1 minute" at bounding box center [154, 263] width 90 height 20
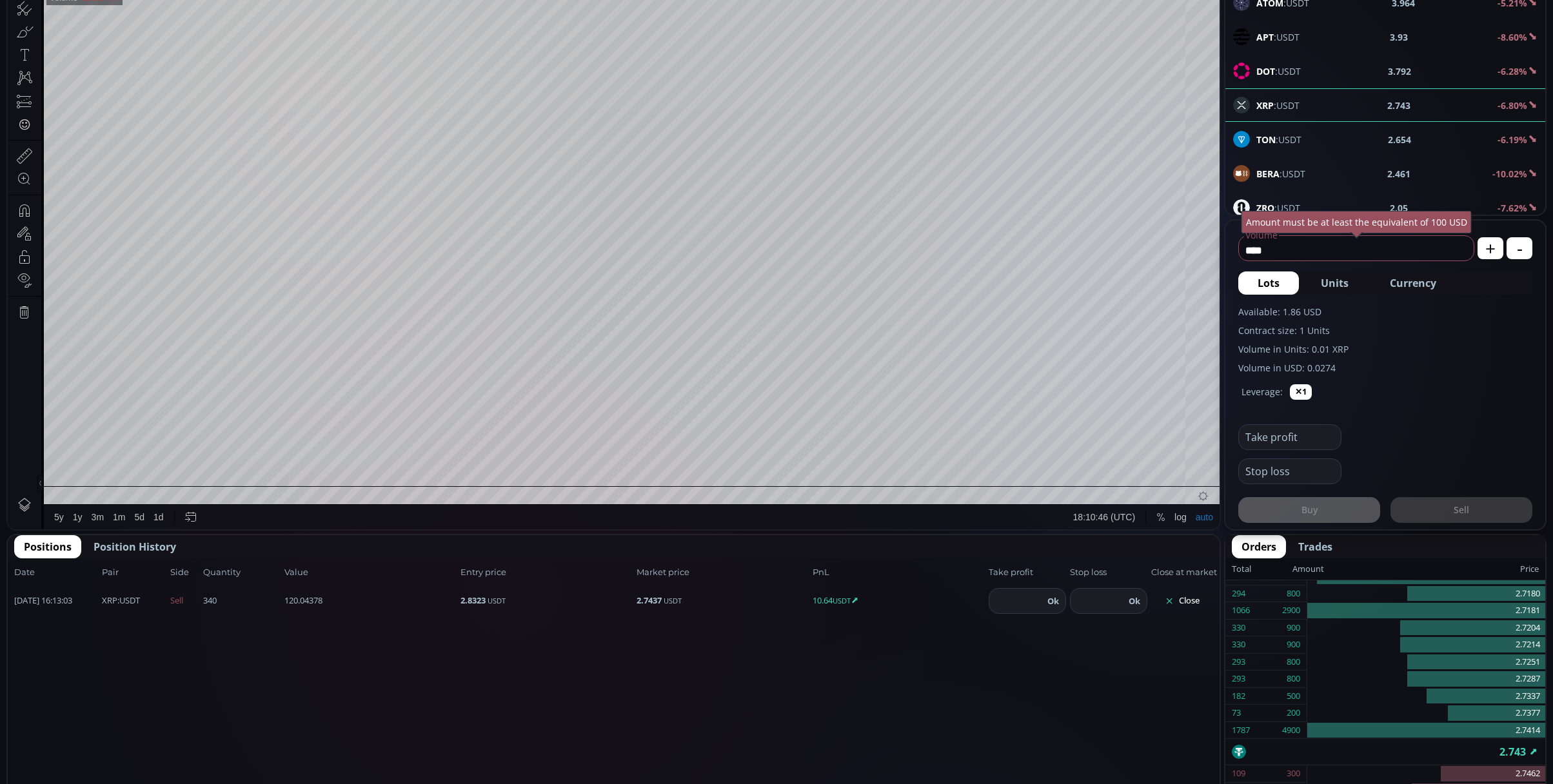
scroll to position [343, 0]
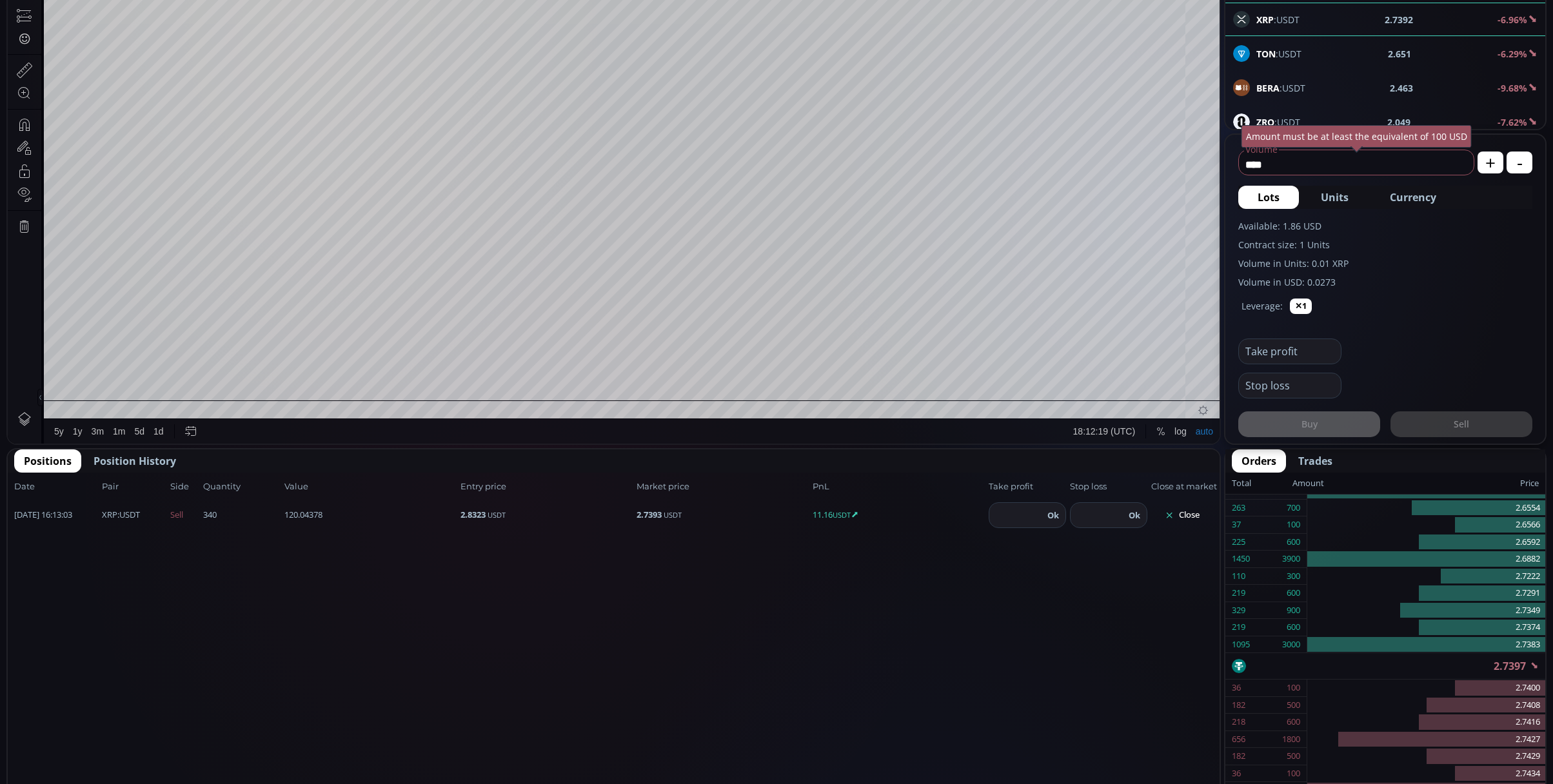
click at [1012, 513] on input "number" at bounding box center [1016, 515] width 54 height 24
type input "*"
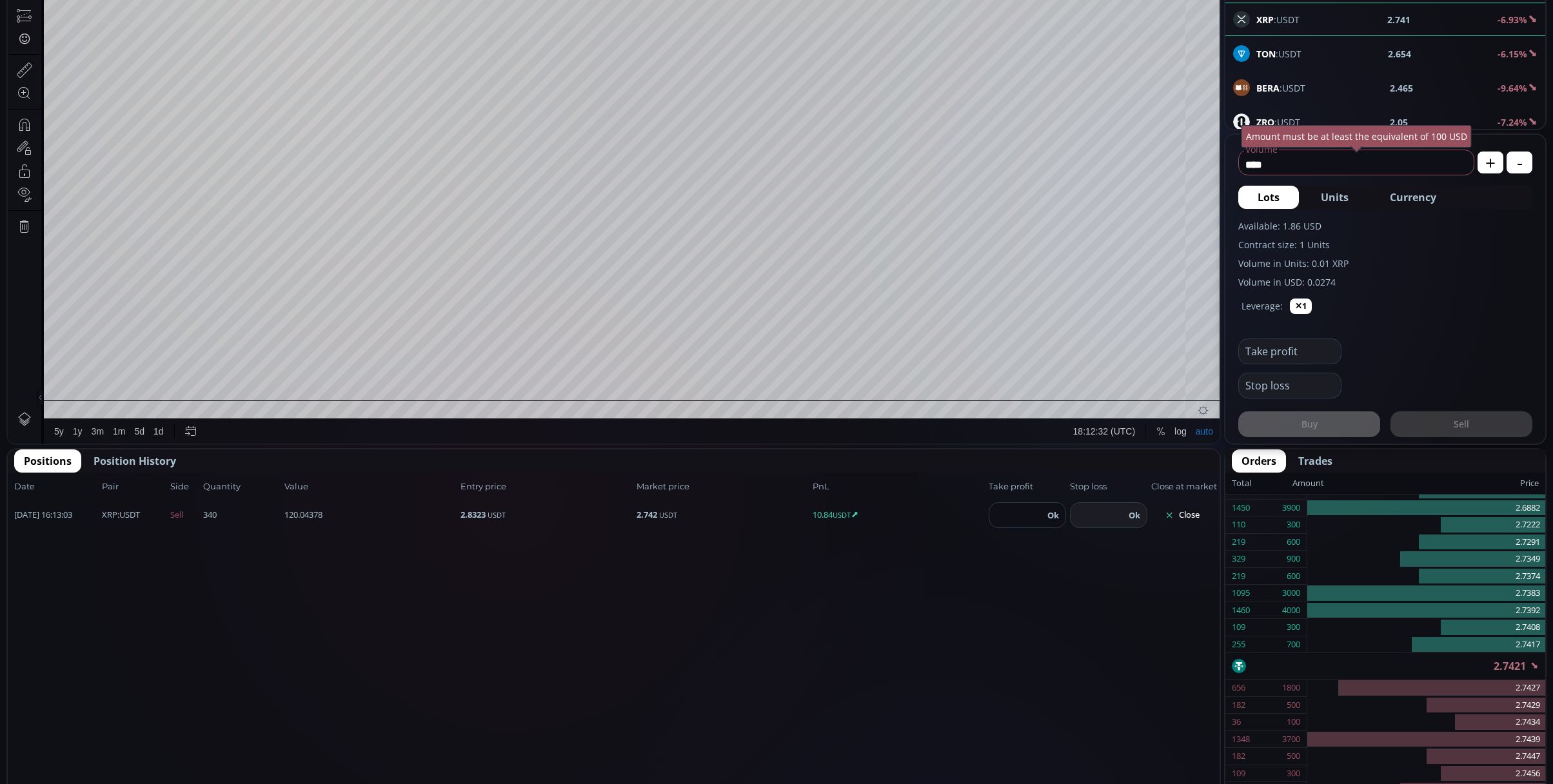
type input "*****"
click at [1061, 509] on button "Ok" at bounding box center [1053, 514] width 20 height 14
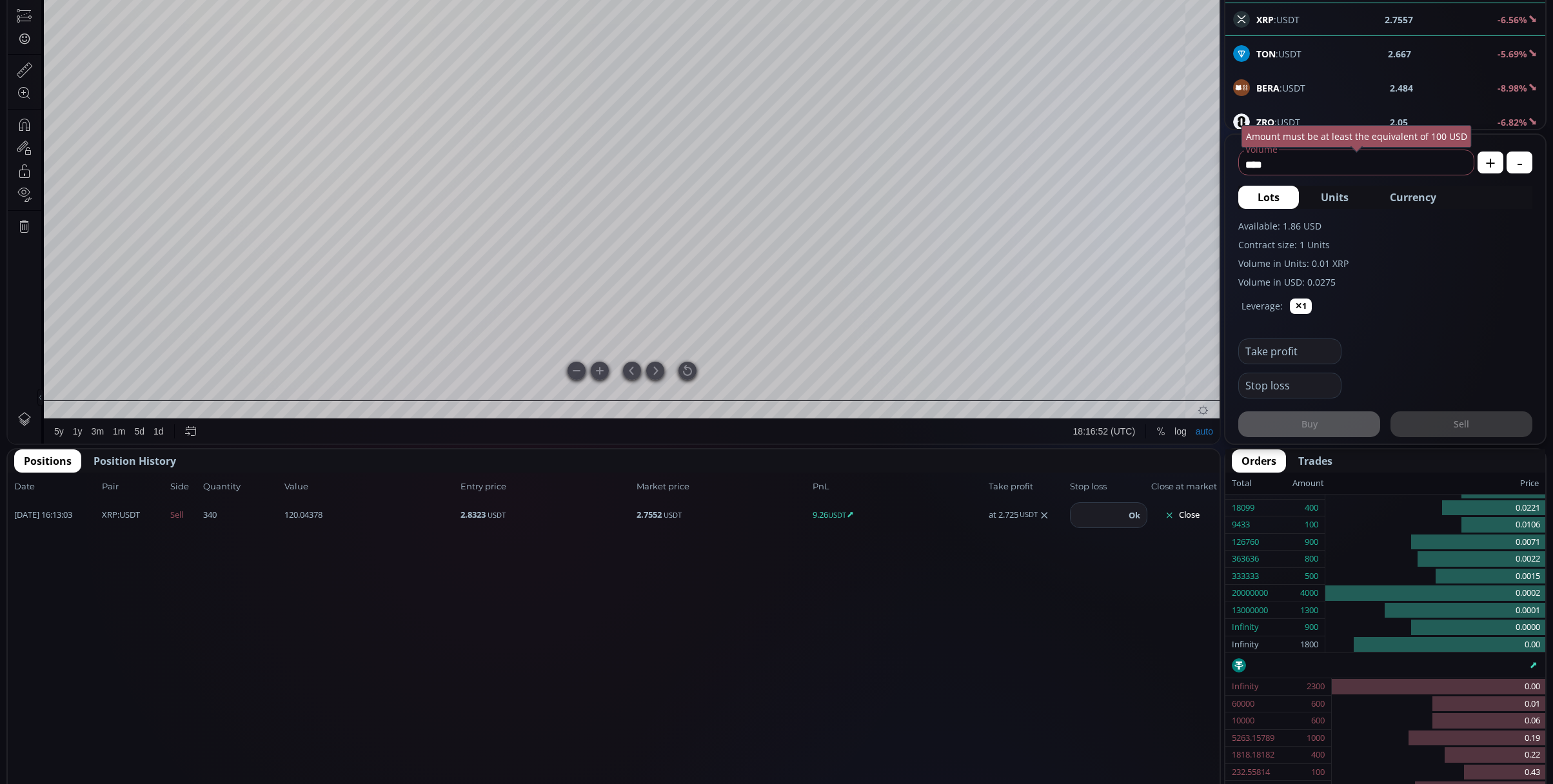
click at [689, 373] on div at bounding box center [687, 370] width 18 height 18
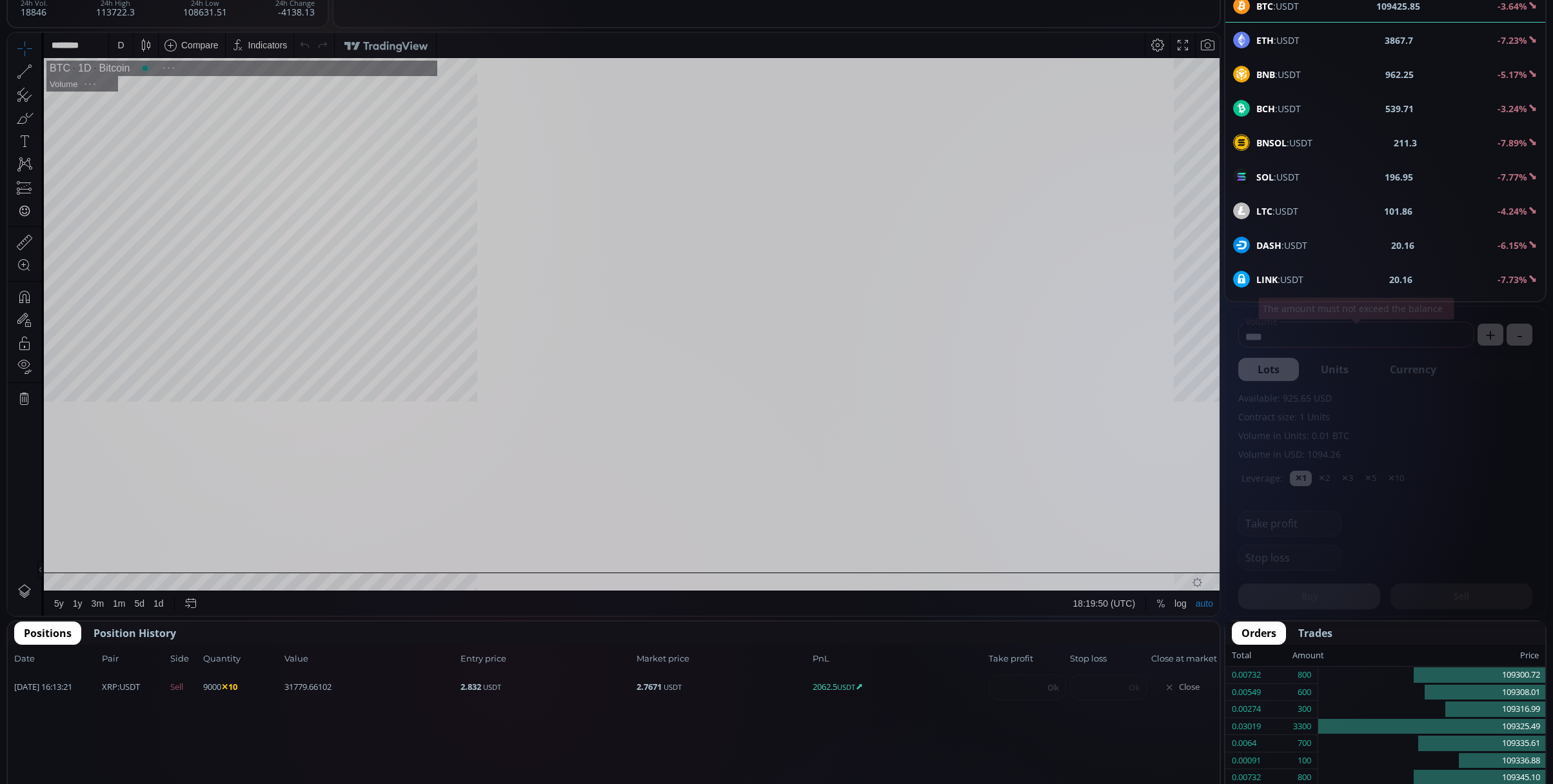
scroll to position [183, 0]
click at [1189, 682] on span "Close" at bounding box center [1182, 687] width 62 height 20
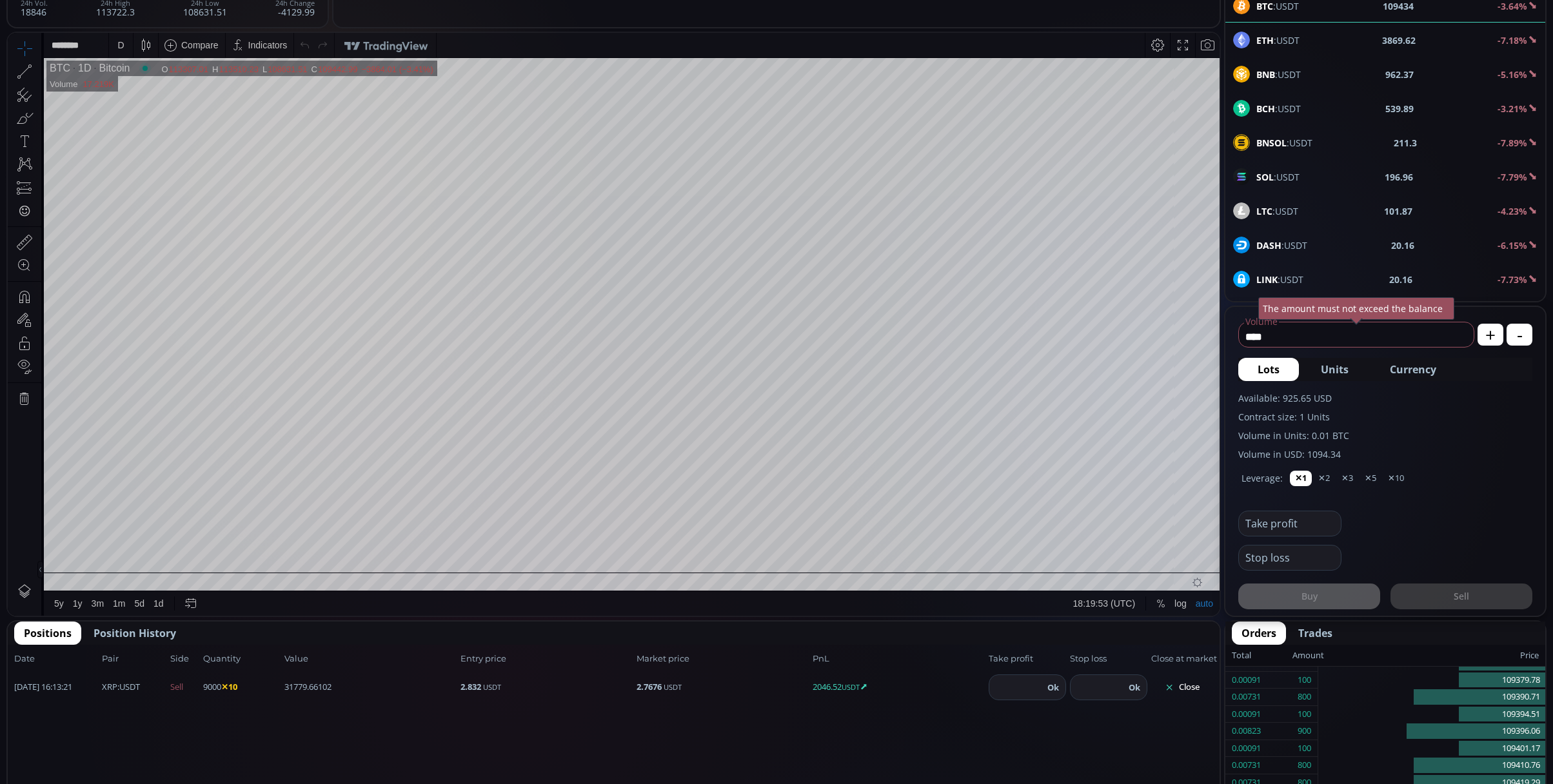
click at [1189, 682] on button "Close" at bounding box center [1182, 687] width 62 height 20
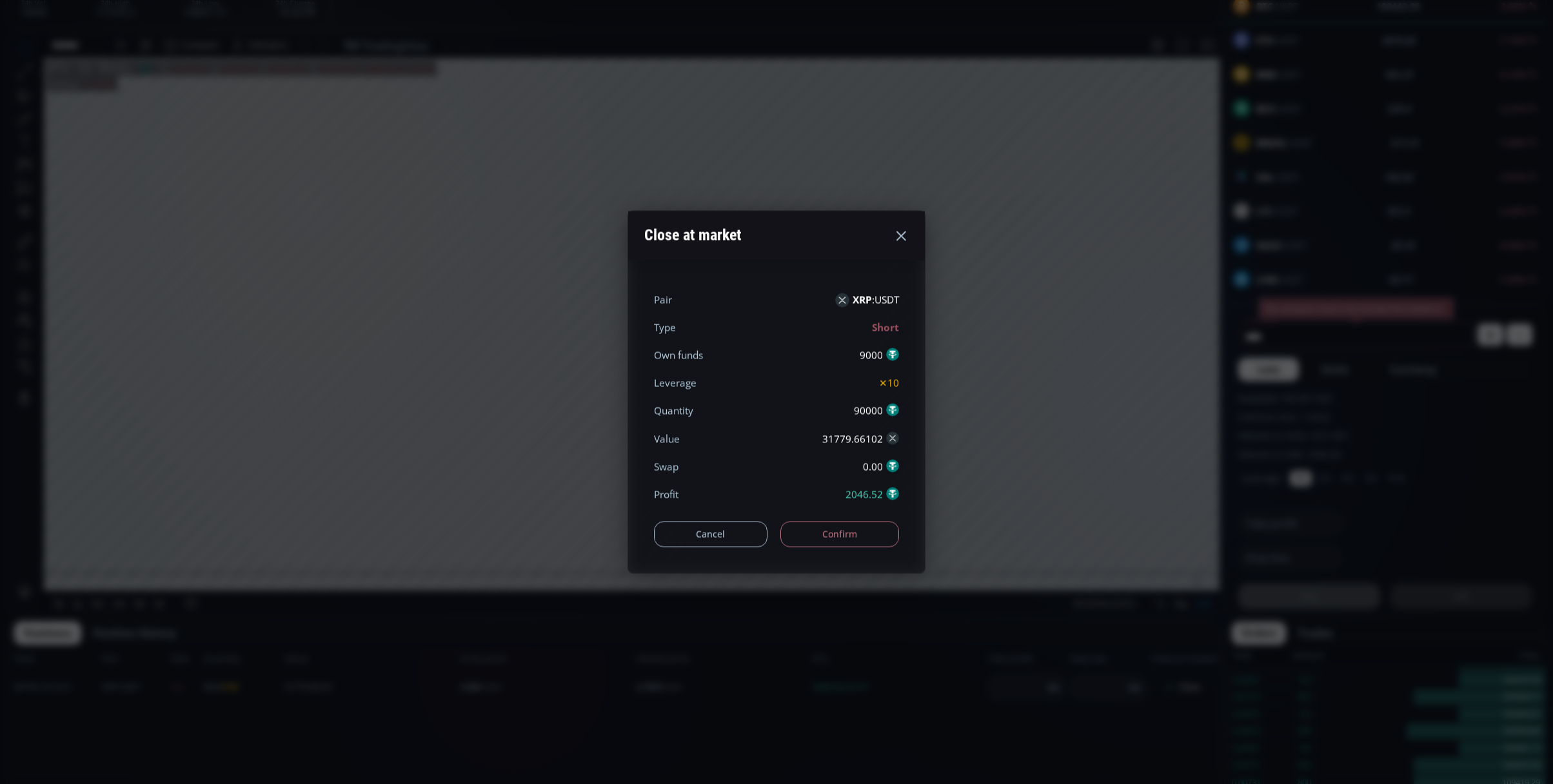
click at [877, 530] on button "Confirm" at bounding box center [840, 534] width 119 height 26
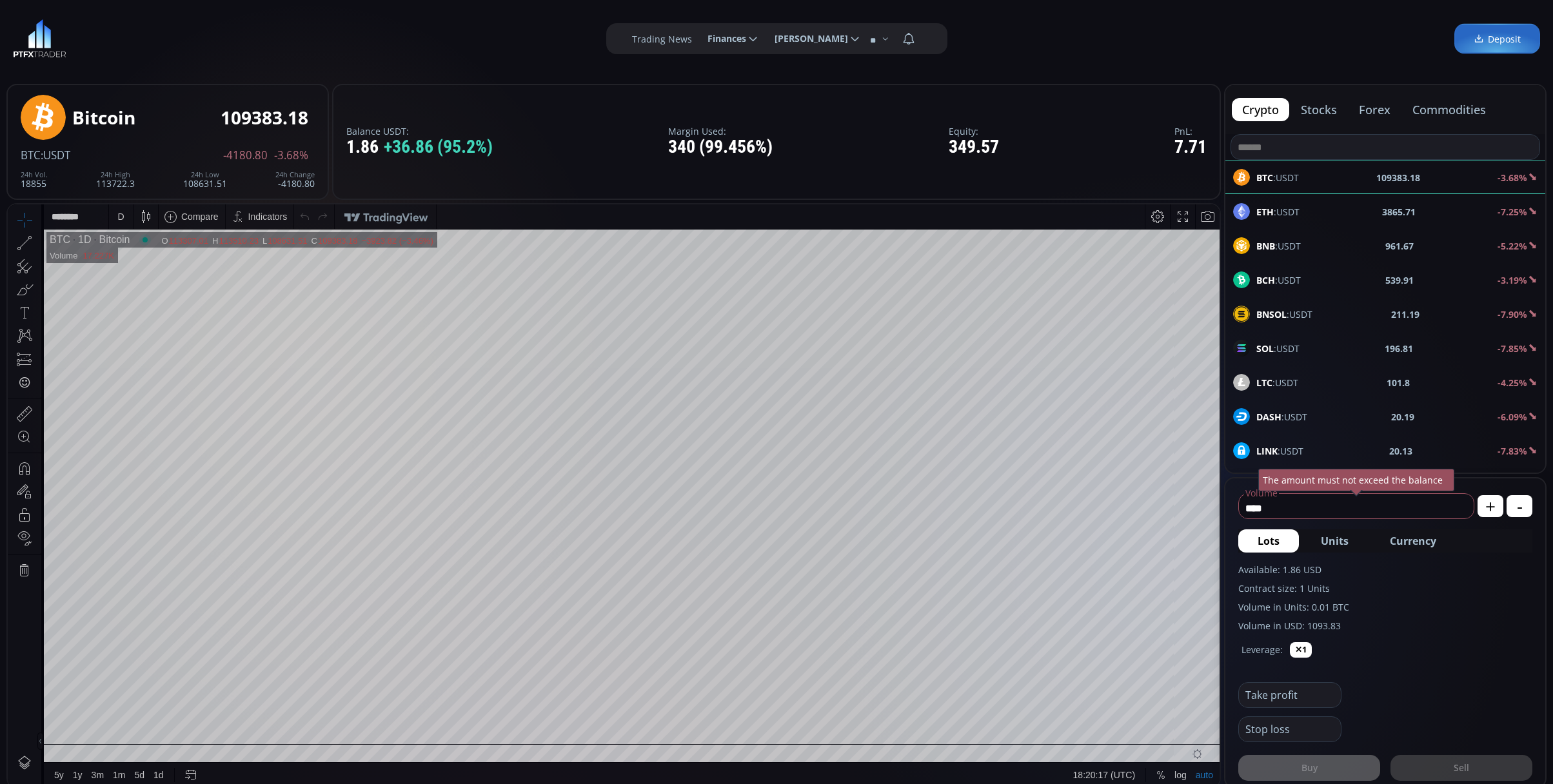
scroll to position [258, 0]
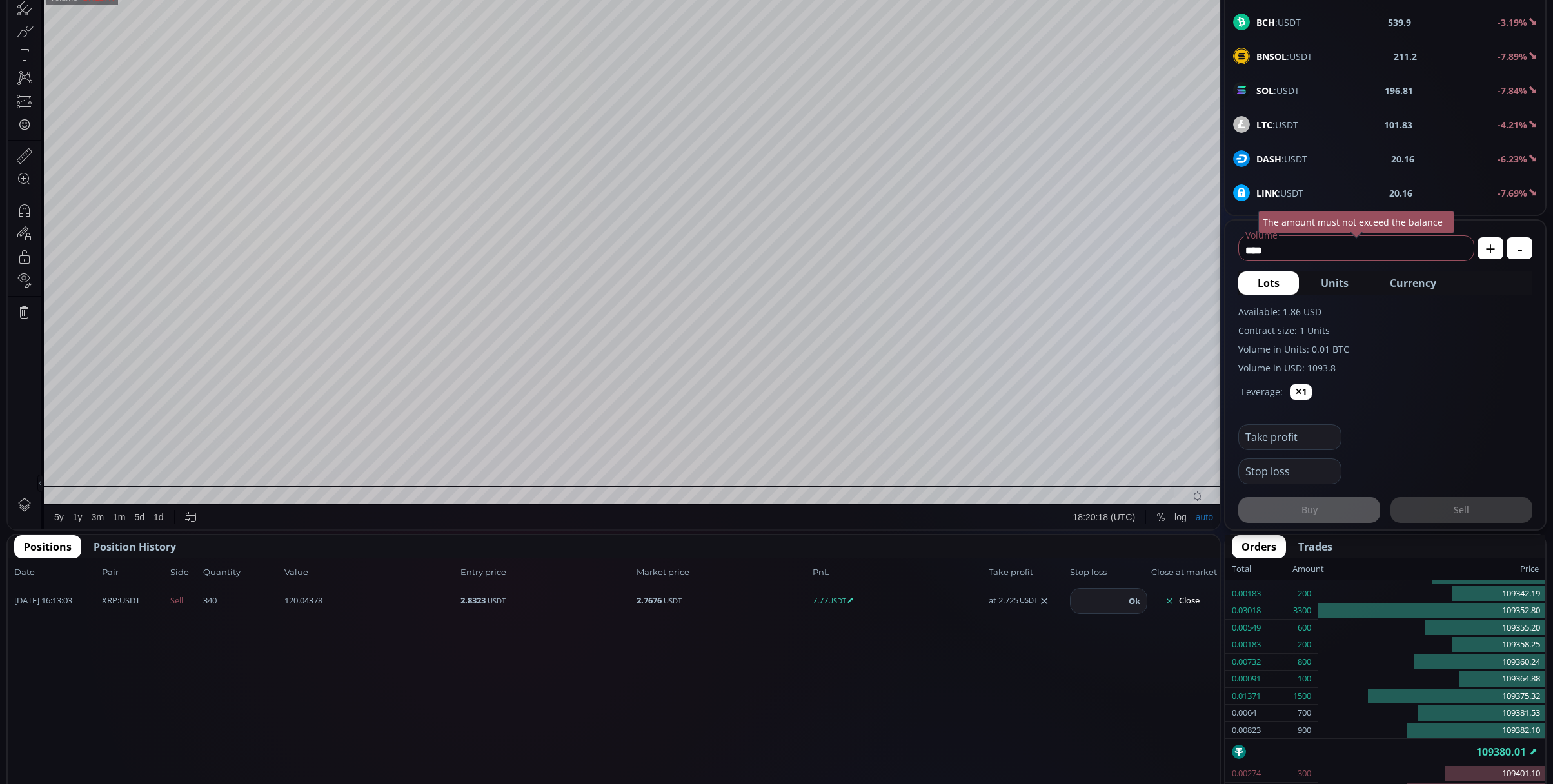
click at [1193, 601] on button "Close" at bounding box center [1182, 601] width 62 height 20
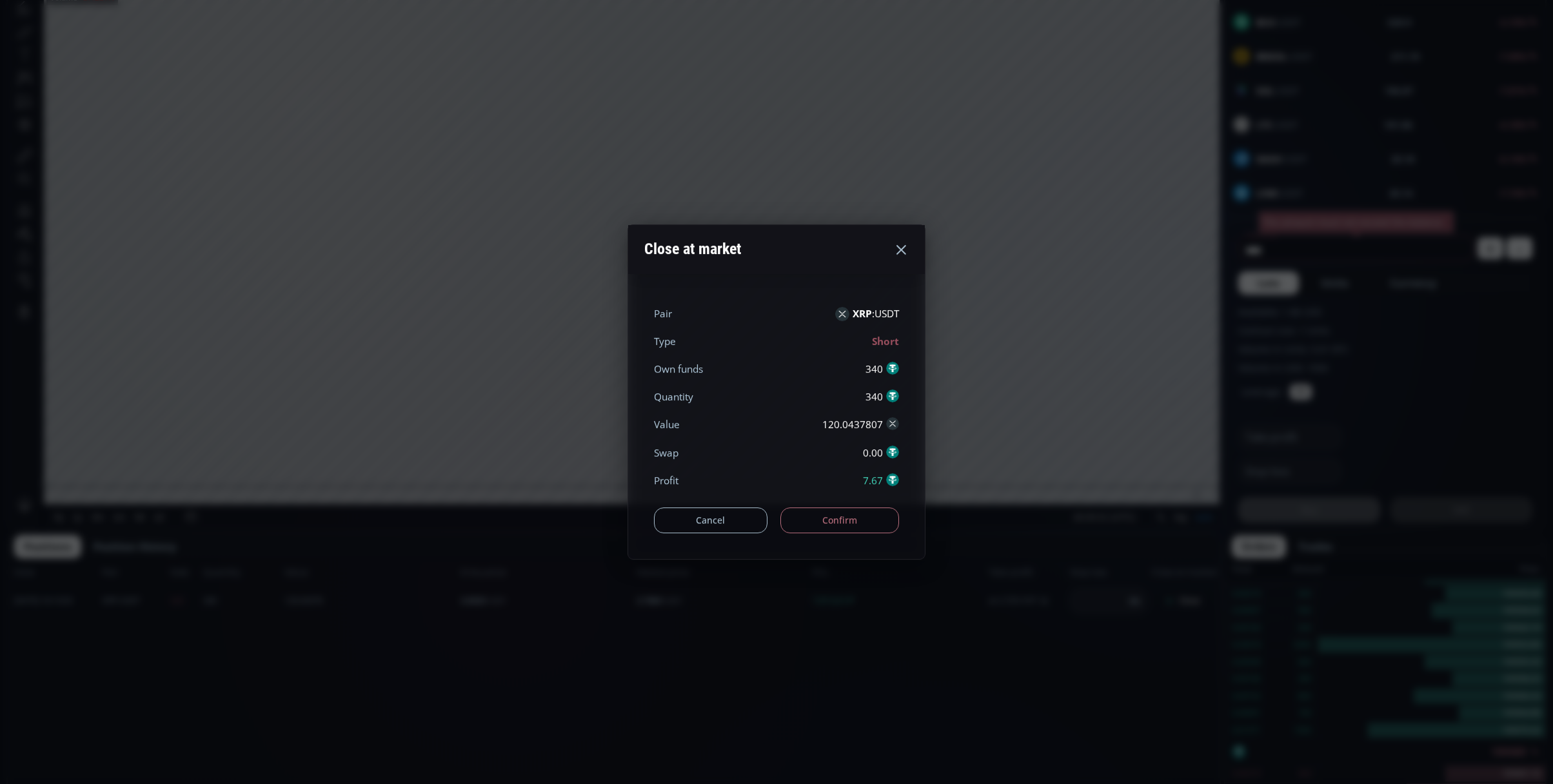
click at [840, 516] on button "Confirm" at bounding box center [840, 521] width 119 height 26
